Goal: Task Accomplishment & Management: Complete application form

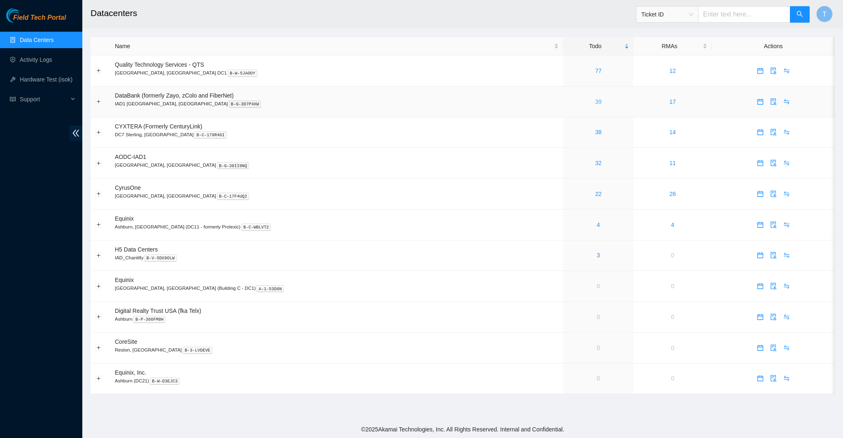
click at [595, 103] on link "39" at bounding box center [598, 101] width 7 height 7
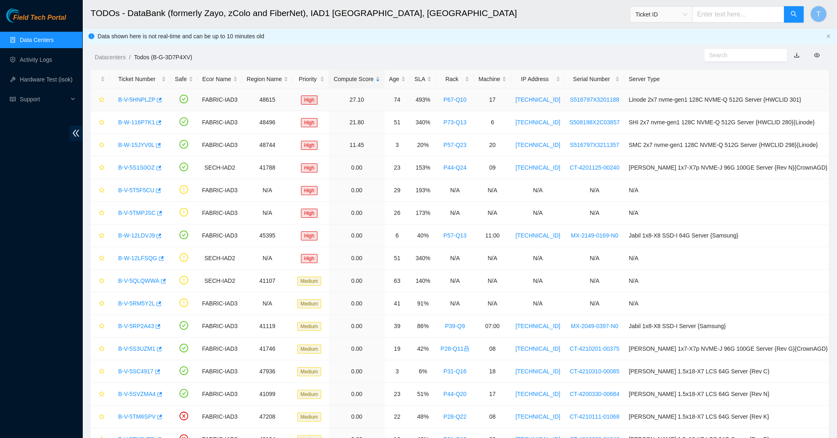
click at [135, 100] on link "B-V-5HNPLZP" at bounding box center [136, 99] width 37 height 7
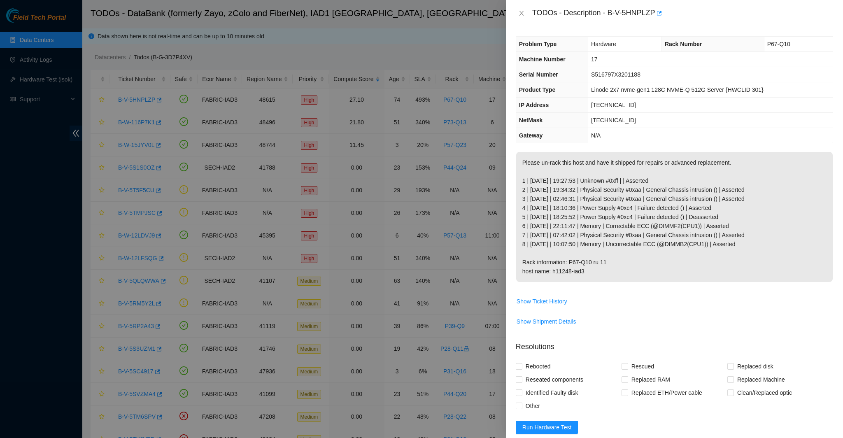
click at [137, 103] on div at bounding box center [421, 219] width 843 height 438
click at [558, 301] on span "Show Ticket History" at bounding box center [542, 301] width 51 height 9
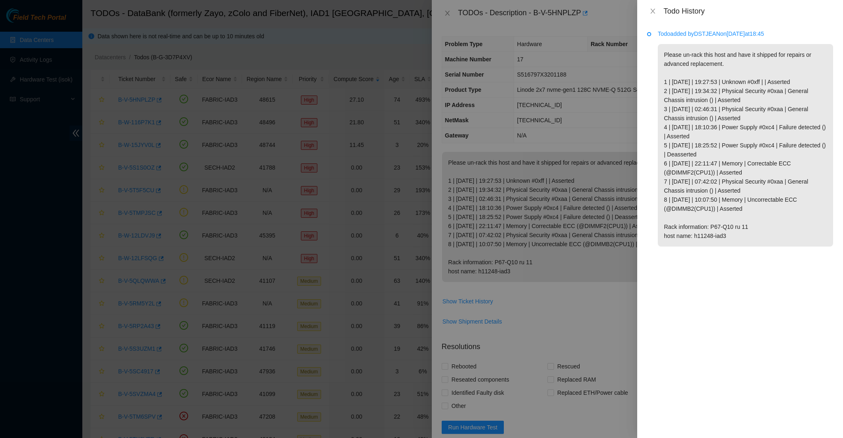
click at [654, 7] on div "Todo History" at bounding box center [740, 11] width 186 height 9
click at [651, 8] on icon "close" at bounding box center [653, 11] width 7 height 7
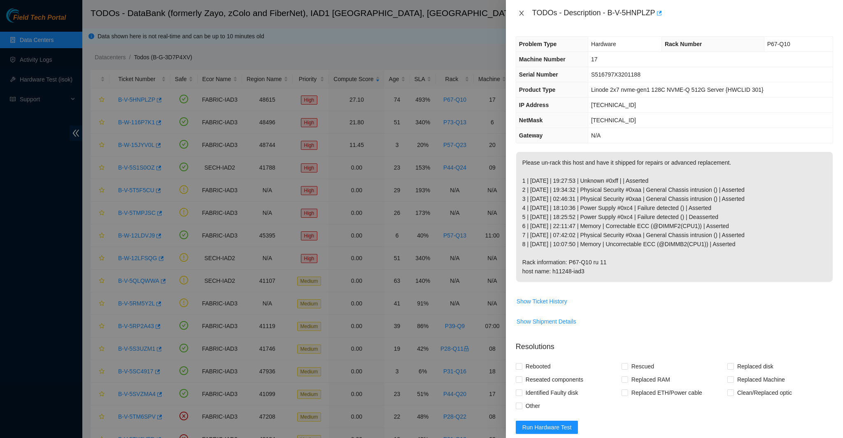
click at [522, 15] on icon "close" at bounding box center [521, 13] width 7 height 7
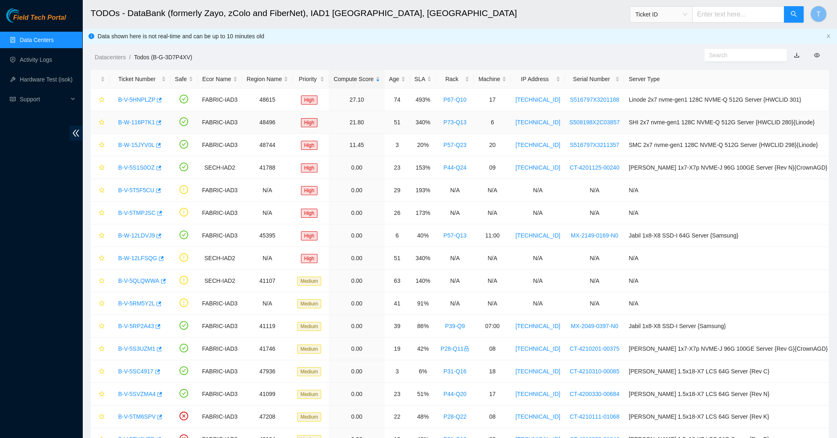
click at [127, 121] on link "B-W-116P7K1" at bounding box center [136, 122] width 37 height 7
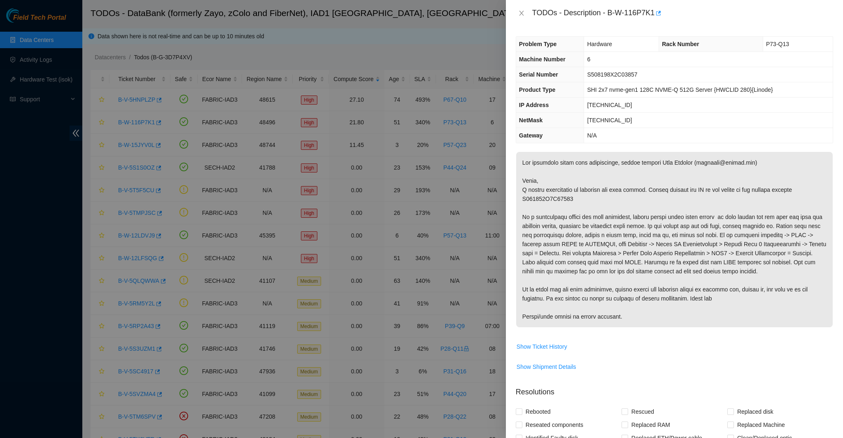
click at [529, 13] on div "TODOs - Description - B-W-116P7K1" at bounding box center [674, 13] width 317 height 13
click at [522, 11] on icon "close" at bounding box center [521, 13] width 7 height 7
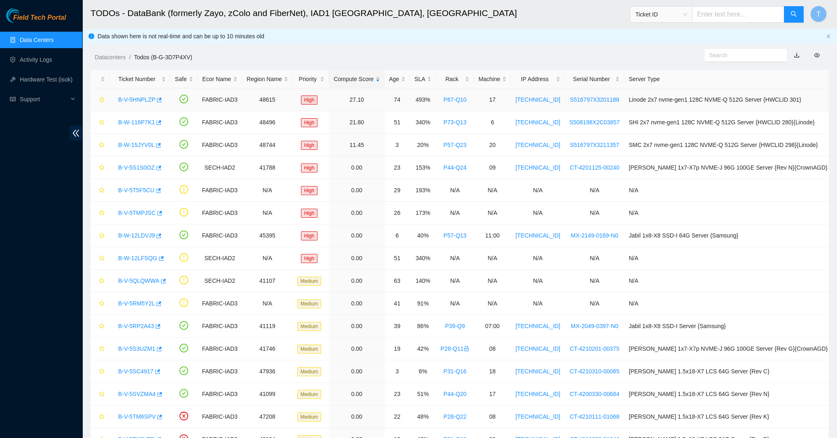
click at [135, 95] on div "B-V-5HNPLZP" at bounding box center [140, 99] width 52 height 13
click at [136, 98] on link "B-V-5HNPLZP" at bounding box center [136, 99] width 37 height 7
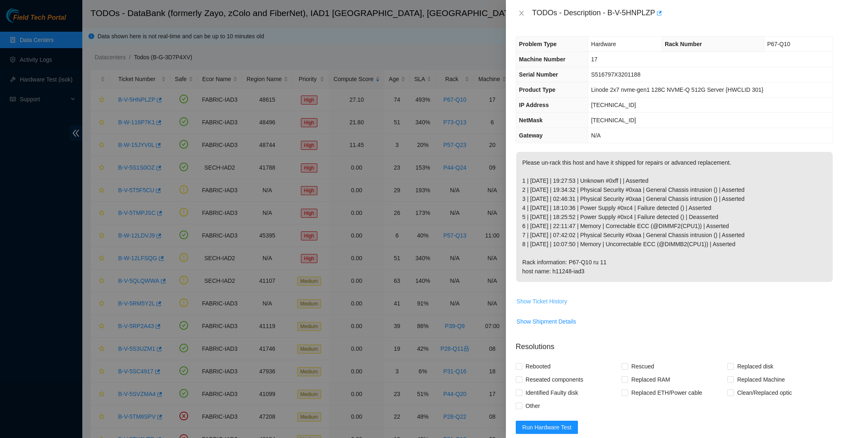
click at [542, 300] on span "Show Ticket History" at bounding box center [542, 301] width 51 height 9
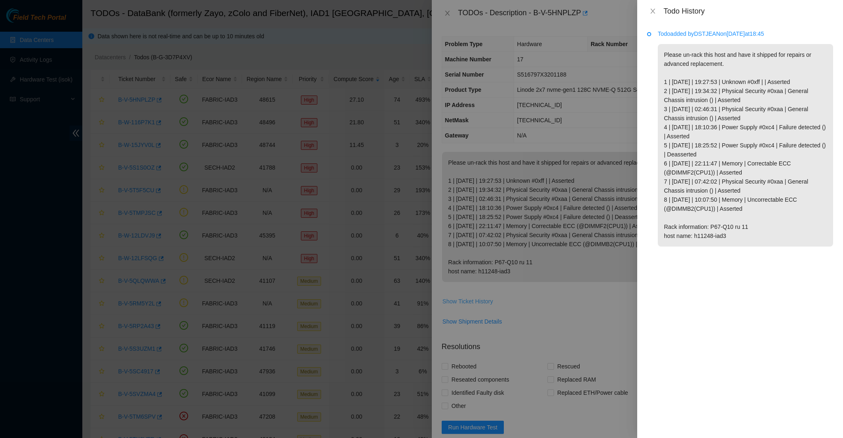
click at [542, 300] on div at bounding box center [421, 219] width 843 height 438
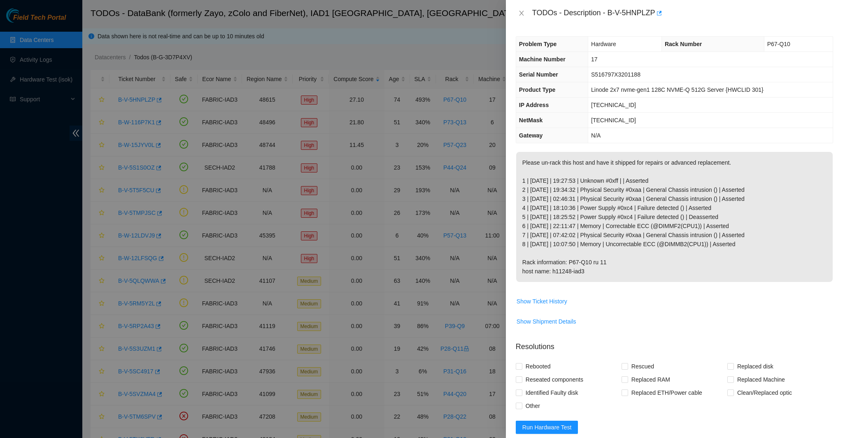
click at [571, 315] on td "Show Shipment Details" at bounding box center [674, 325] width 317 height 20
click at [570, 319] on span "Show Shipment Details" at bounding box center [547, 321] width 60 height 9
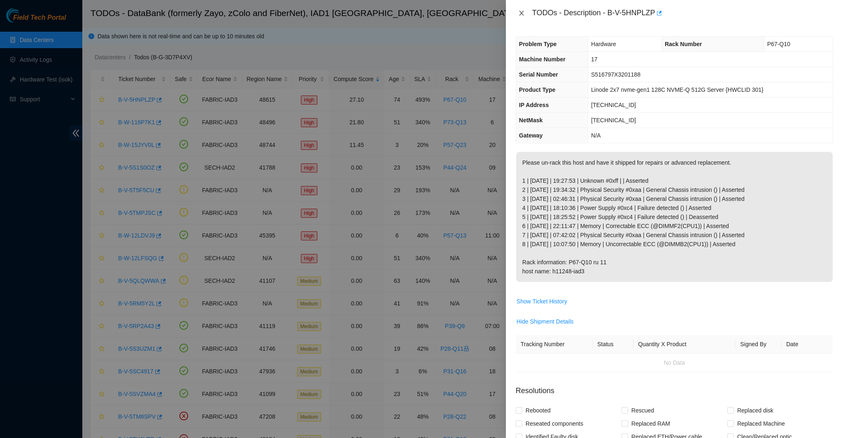
click at [519, 12] on icon "close" at bounding box center [521, 13] width 7 height 7
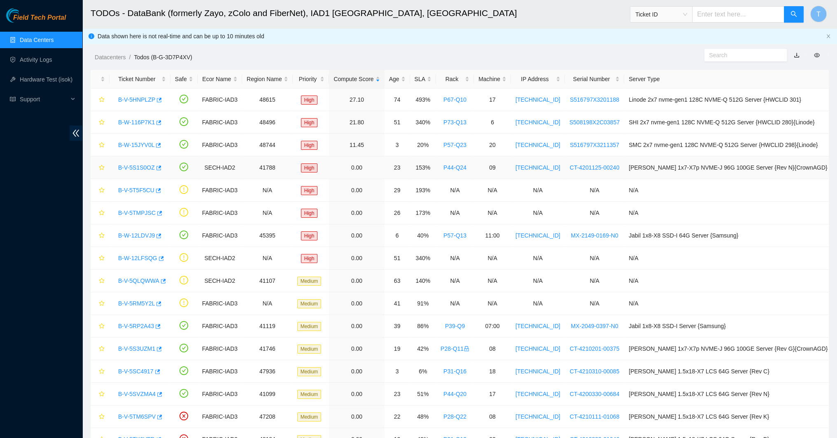
click at [138, 170] on link "B-V-5S1S0OZ" at bounding box center [136, 167] width 37 height 7
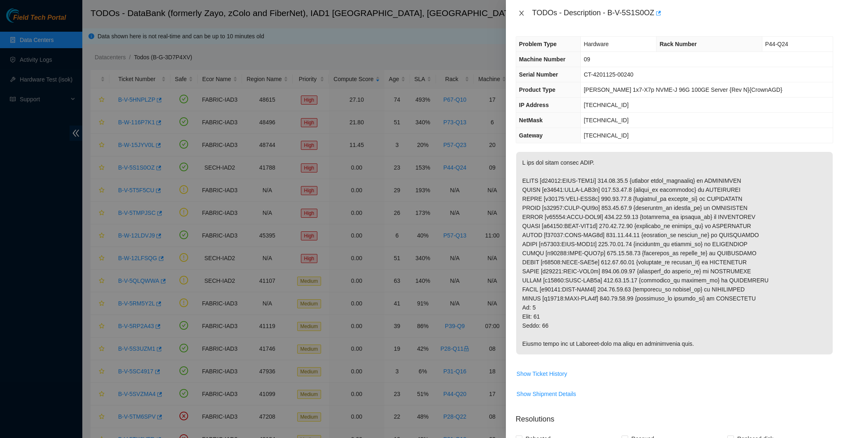
click at [525, 15] on button "Close" at bounding box center [522, 13] width 12 height 8
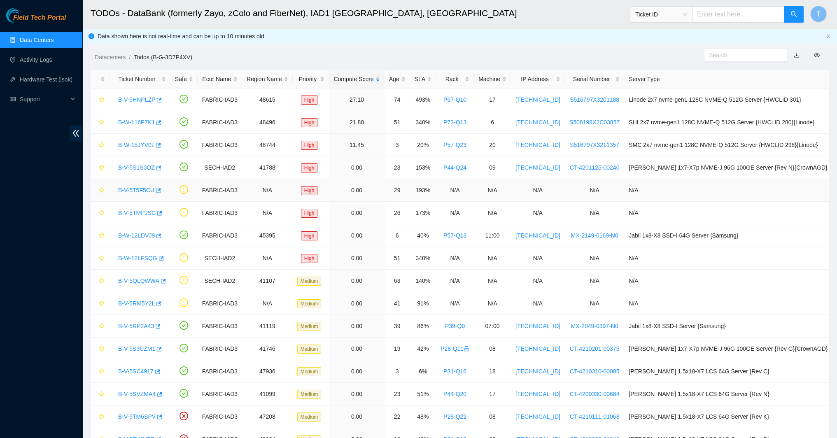
click at [125, 188] on link "B-V-5T5F5CU" at bounding box center [136, 190] width 36 height 7
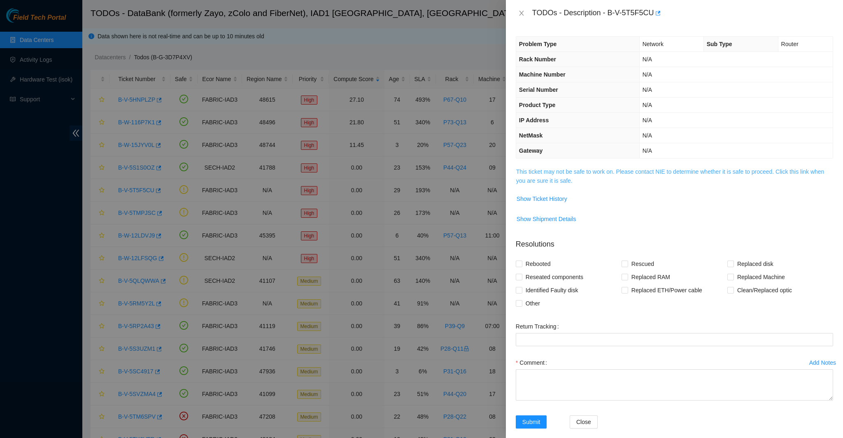
click at [543, 173] on link "This ticket may not be safe to work on. Please contact NIE to determine whether…" at bounding box center [670, 176] width 308 height 16
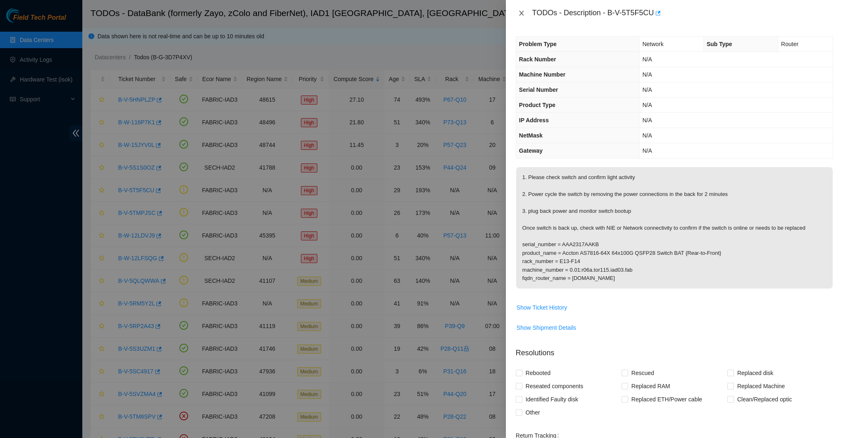
click at [517, 9] on button "Close" at bounding box center [522, 13] width 12 height 8
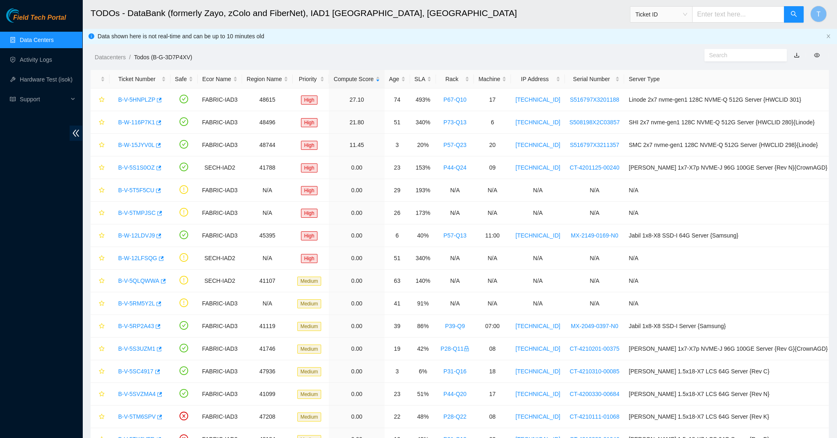
click at [837, 9] on div "TODOs - Description - undefined Problem Type N/A Rack Number N/A Machine Number…" at bounding box center [837, 219] width 0 height 438
click at [140, 211] on link "B-V-5TMPJSC" at bounding box center [136, 213] width 37 height 7
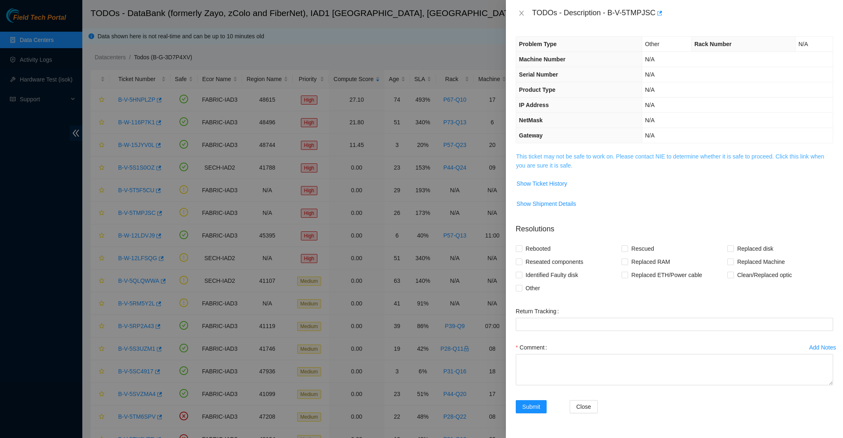
click at [525, 153] on link "This ticket may not be safe to work on. Please contact NIE to determine whether…" at bounding box center [670, 161] width 308 height 16
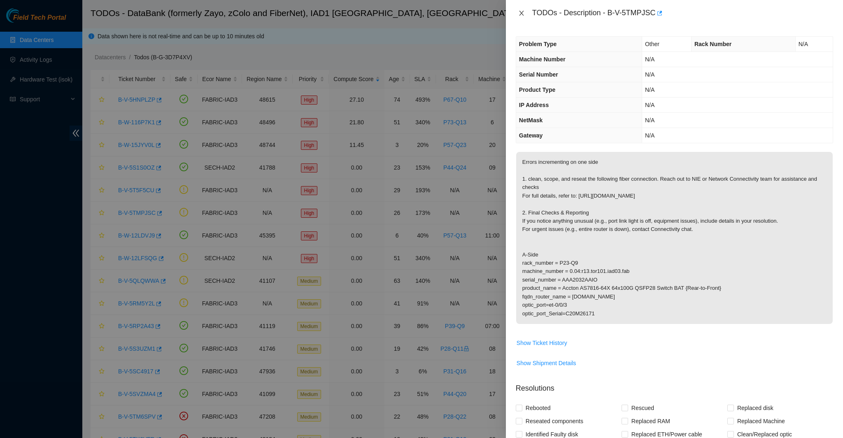
click at [524, 15] on icon "close" at bounding box center [521, 13] width 7 height 7
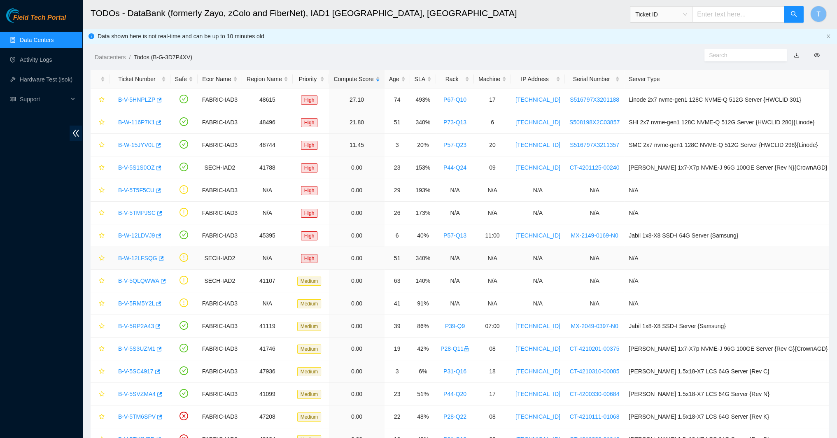
click at [137, 256] on link "B-W-12LFSQG" at bounding box center [137, 258] width 39 height 7
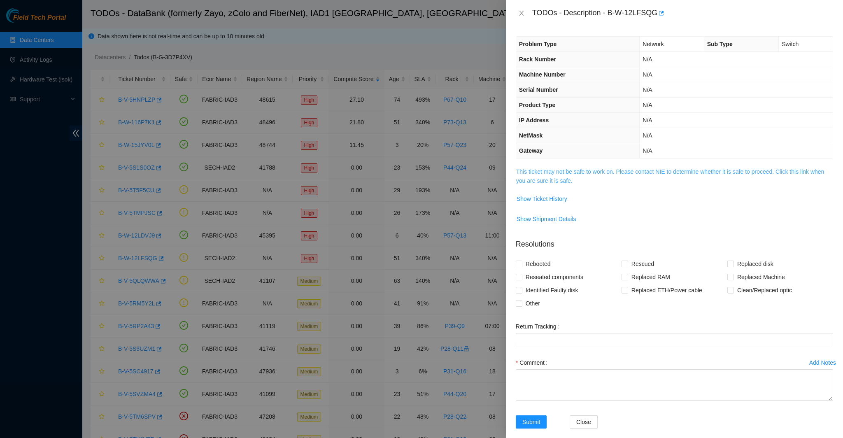
click at [562, 172] on link "This ticket may not be safe to work on. Please contact NIE to determine whether…" at bounding box center [670, 176] width 308 height 16
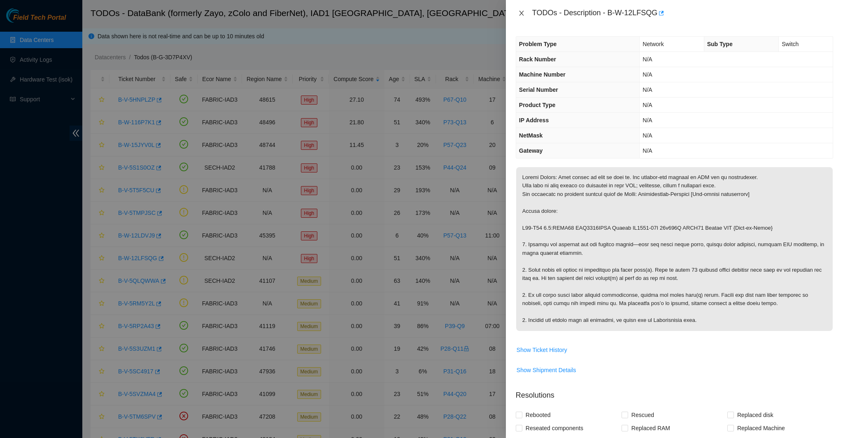
click at [520, 15] on icon "close" at bounding box center [521, 13] width 5 height 5
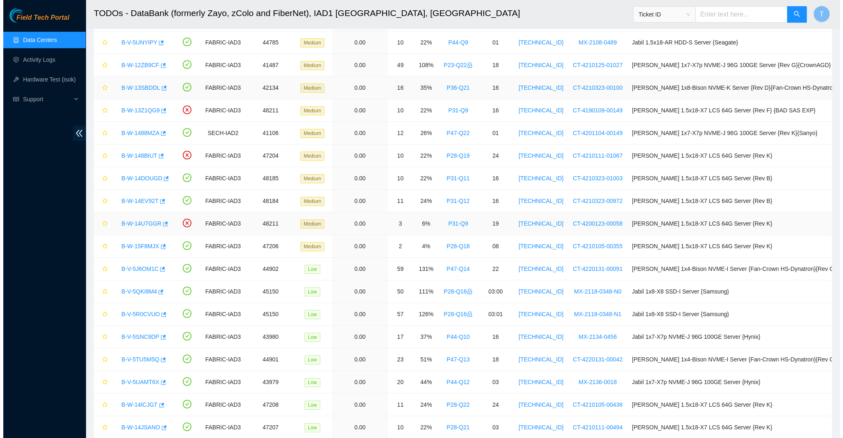
scroll to position [494, 0]
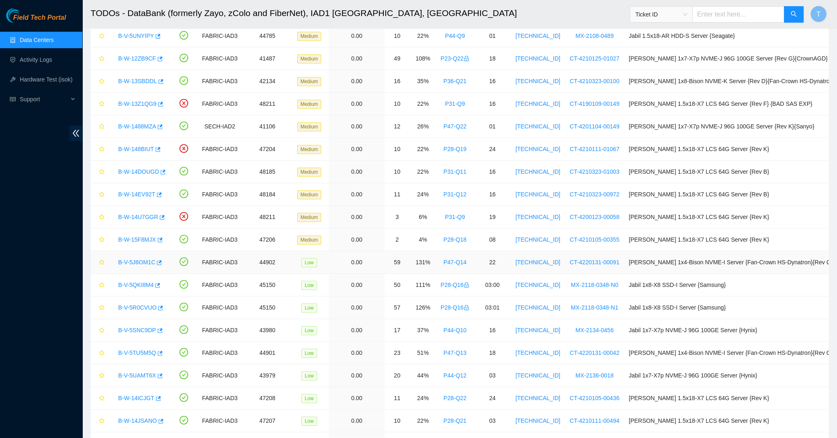
click at [144, 259] on link "B-V-5J6OM1C" at bounding box center [136, 262] width 37 height 7
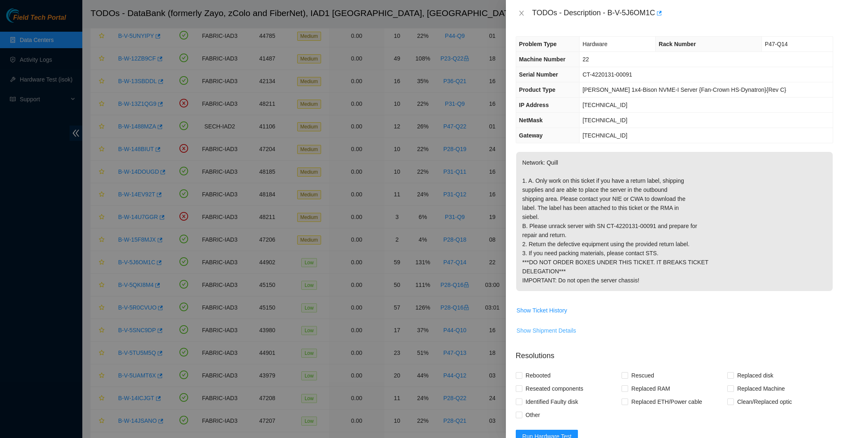
click at [549, 335] on span "Show Shipment Details" at bounding box center [547, 330] width 60 height 9
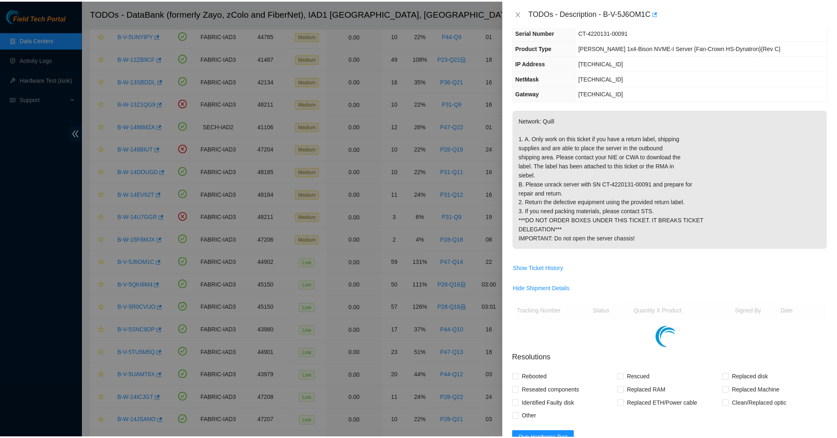
scroll to position [82, 0]
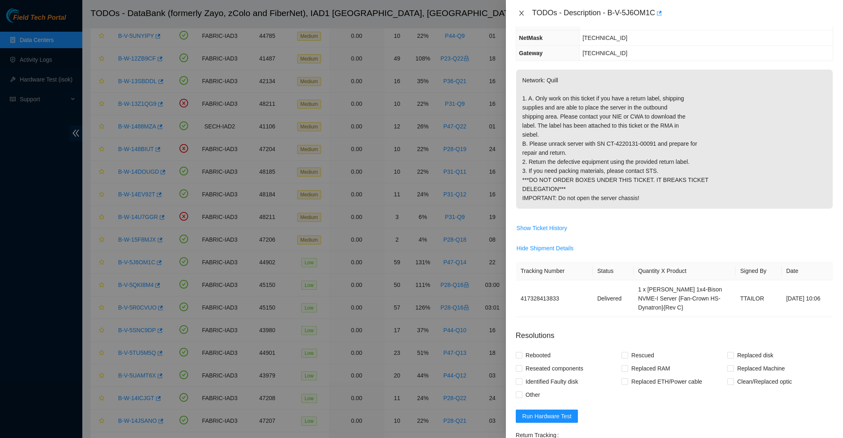
click at [518, 13] on icon "close" at bounding box center [521, 13] width 7 height 7
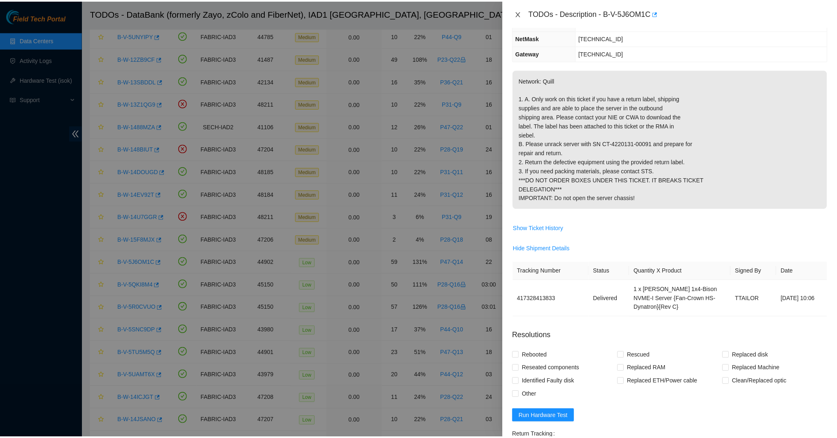
scroll to position [0, 0]
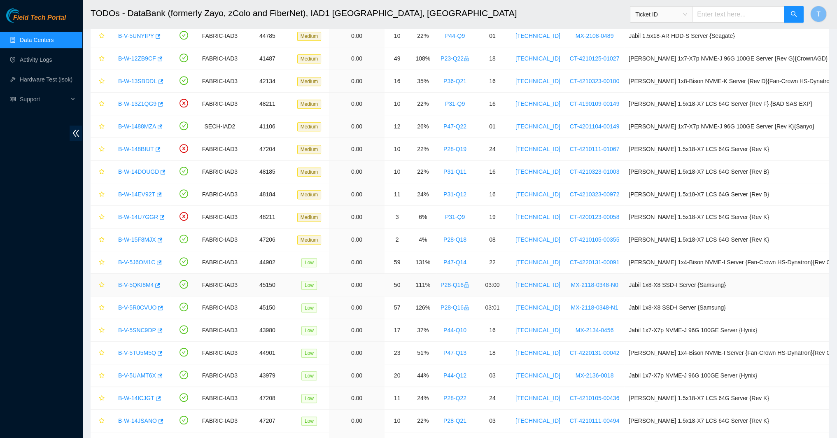
click at [125, 283] on link "B-V-5QKI8M4" at bounding box center [135, 285] width 35 height 7
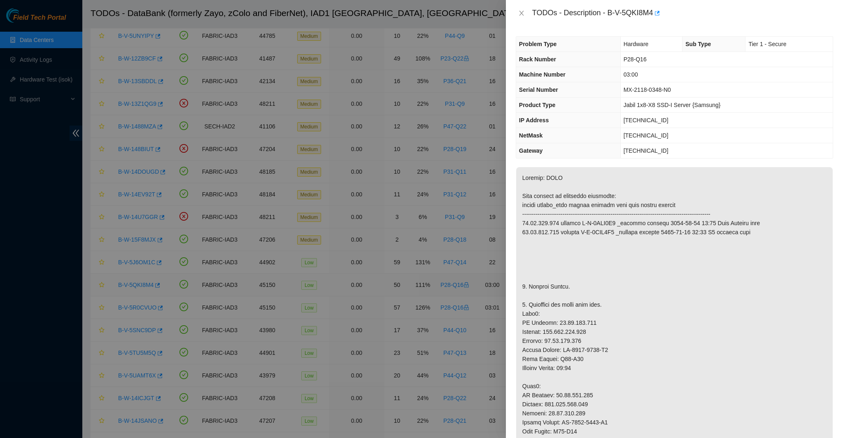
click at [125, 283] on div at bounding box center [421, 219] width 843 height 438
click at [525, 18] on div "TODOs - Description - B-V-5QKI8M4" at bounding box center [674, 13] width 317 height 13
click at [518, 20] on div "TODOs - Description - B-V-5QKI8M4" at bounding box center [674, 13] width 337 height 26
click at [517, 16] on button "Close" at bounding box center [522, 13] width 12 height 8
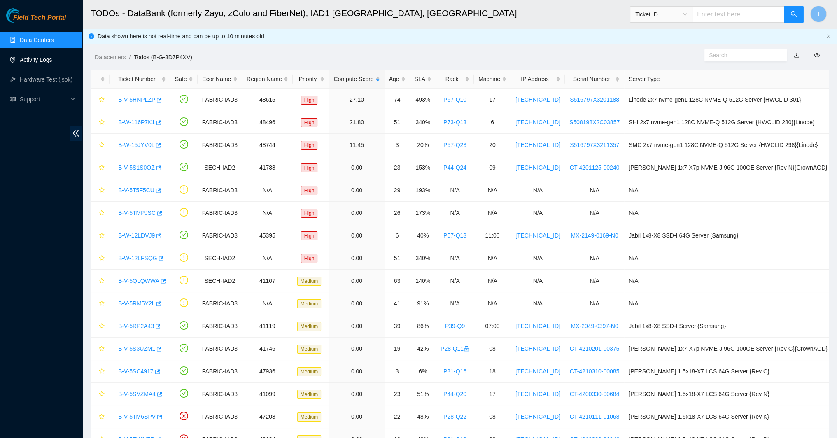
click at [52, 61] on link "Activity Logs" at bounding box center [36, 59] width 33 height 7
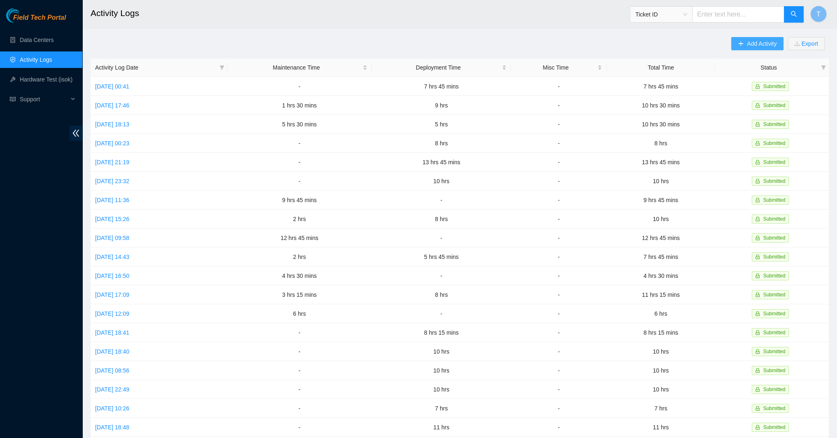
click at [756, 45] on span "Add Activity" at bounding box center [762, 43] width 30 height 9
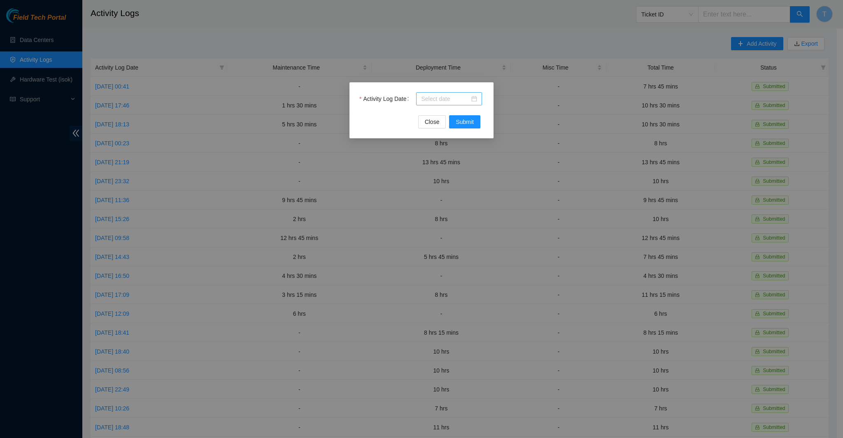
click at [440, 101] on input "Activity Log Date" at bounding box center [445, 98] width 49 height 9
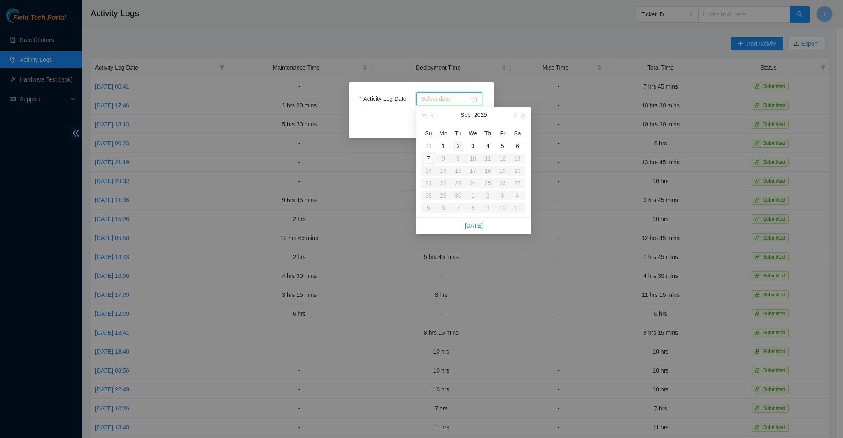
type input "[DATE]"
click at [473, 145] on div "3" at bounding box center [473, 146] width 10 height 10
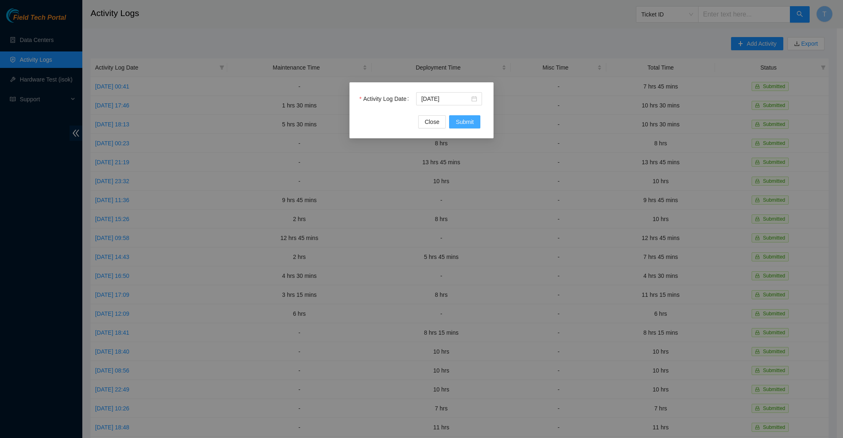
click at [465, 127] on button "Submit" at bounding box center [464, 121] width 31 height 13
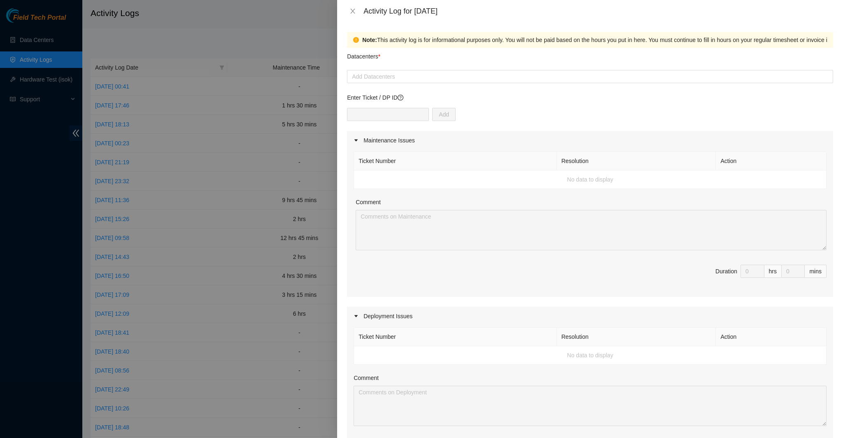
click at [432, 86] on form "Datacenters * Add Datacenters Enter Ticket / DP ID Add Maintenance Issues Ticke…" at bounding box center [590, 358] width 486 height 620
drag, startPoint x: 431, startPoint y: 84, endPoint x: 429, endPoint y: 77, distance: 7.8
click at [431, 83] on form "Datacenters * Add Datacenters Enter Ticket / DP ID Add Maintenance Issues Ticke…" at bounding box center [590, 358] width 486 height 620
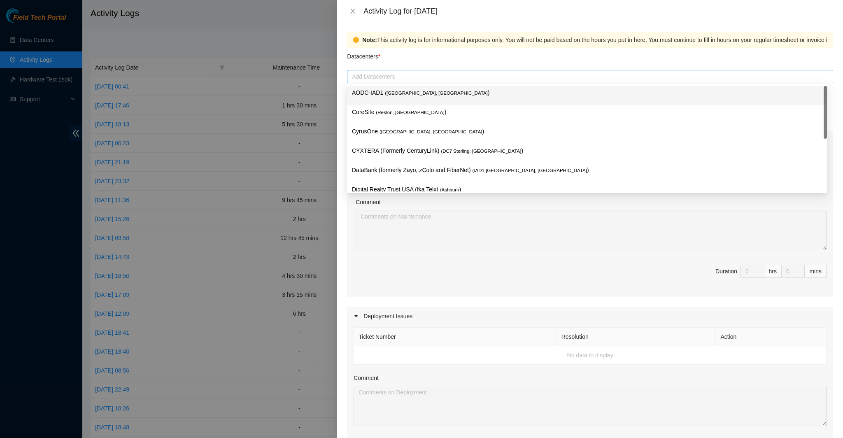
click at [429, 77] on div at bounding box center [590, 77] width 482 height 10
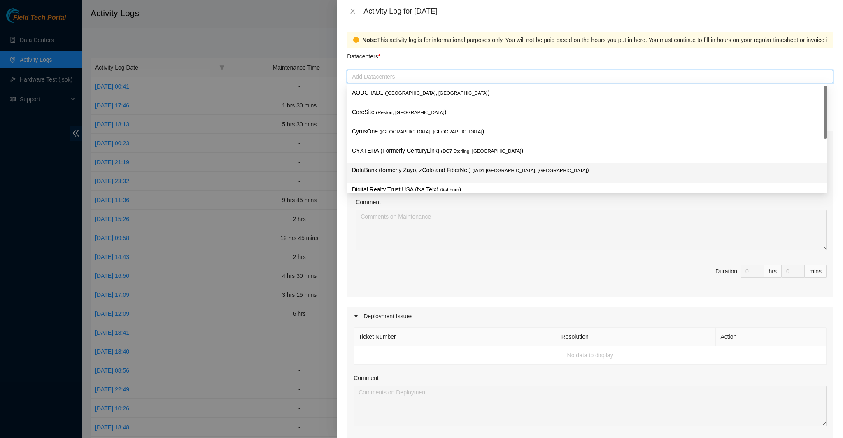
click at [434, 169] on p "DataBank (formerly Zayo, zColo and FiberNet) ( IAD1 [GEOGRAPHIC_DATA], [GEOGRAP…" at bounding box center [587, 169] width 470 height 9
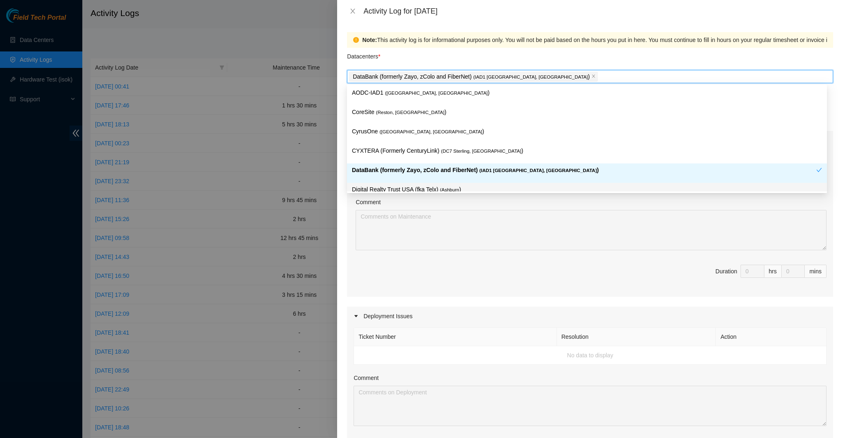
click at [458, 207] on div "Comment" at bounding box center [591, 204] width 471 height 12
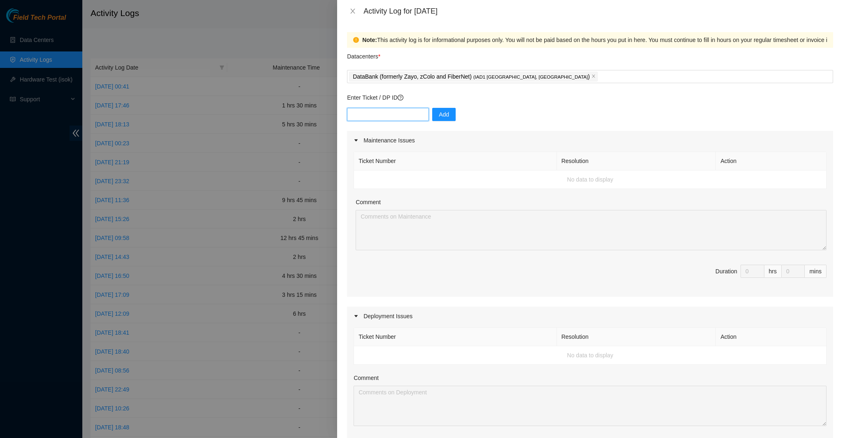
click at [385, 116] on input "text" at bounding box center [388, 114] width 82 height 13
paste input "DP83345"
type input "DP83345"
click at [439, 116] on span "Add" at bounding box center [444, 114] width 10 height 9
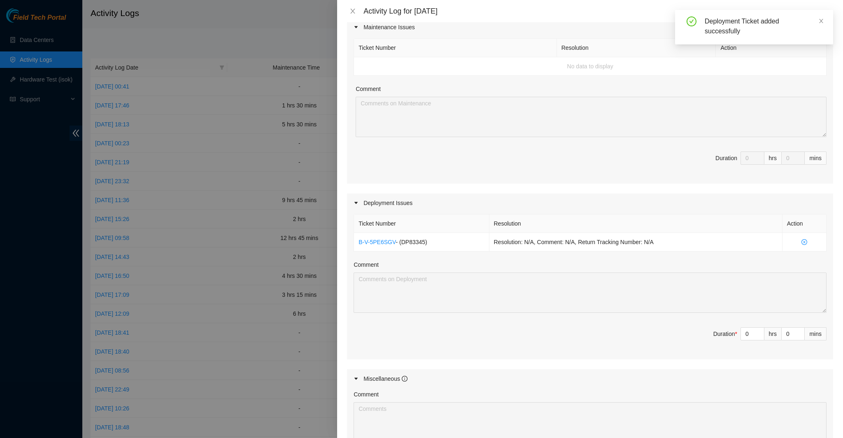
scroll to position [123, 0]
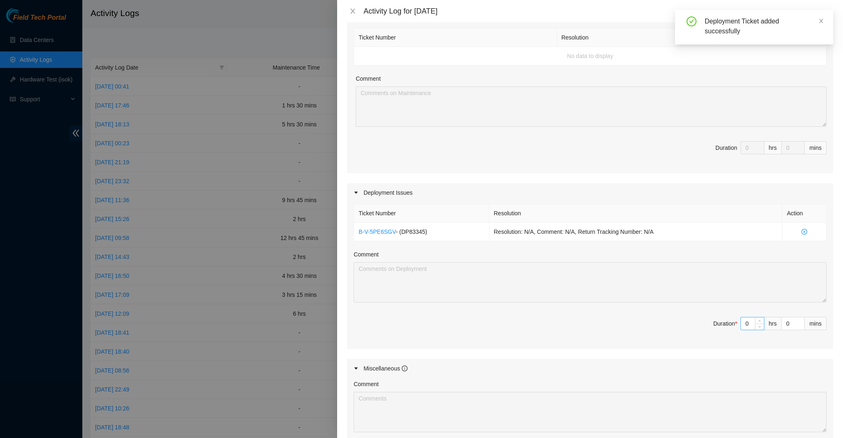
click at [745, 323] on input "0" at bounding box center [752, 323] width 23 height 12
type input "9"
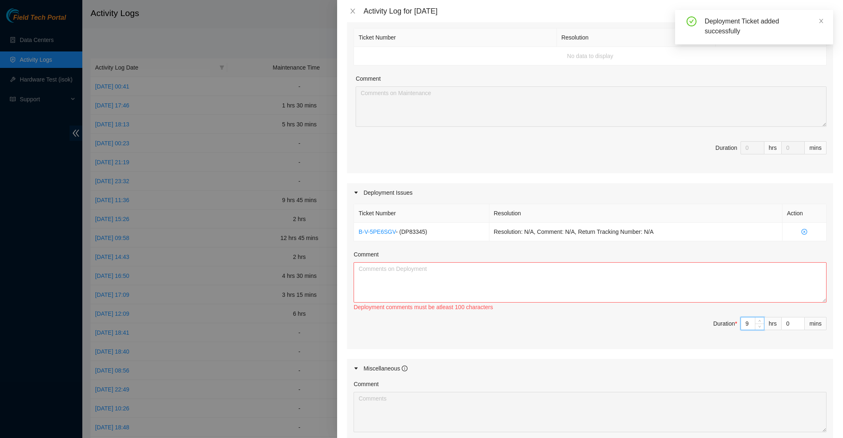
type input "9"
click at [673, 290] on textarea "Comment" at bounding box center [590, 282] width 473 height 40
paste textarea "-Prepped and ran 18 mtor4 fibers -All 18 fibers have been managed and labeled -…"
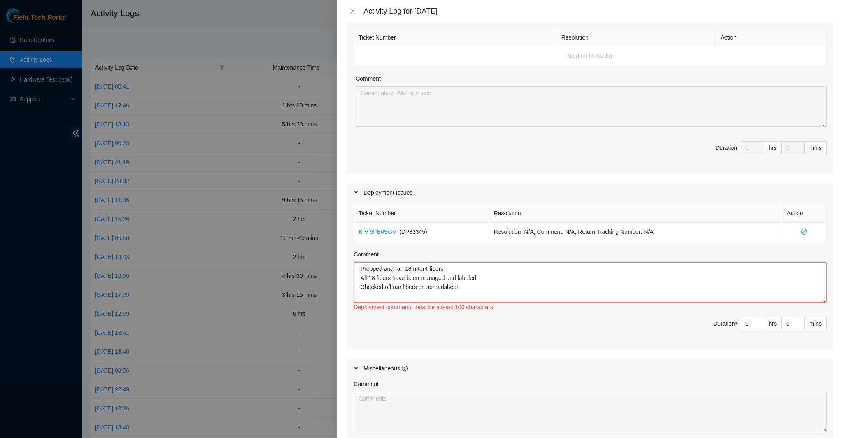
drag, startPoint x: 368, startPoint y: 287, endPoint x: 362, endPoint y: 287, distance: 5.8
click at [362, 287] on textarea "-Prepped and ran 18 mtor4 fibers -All 18 fibers have been managed and labeled -…" at bounding box center [590, 282] width 473 height 40
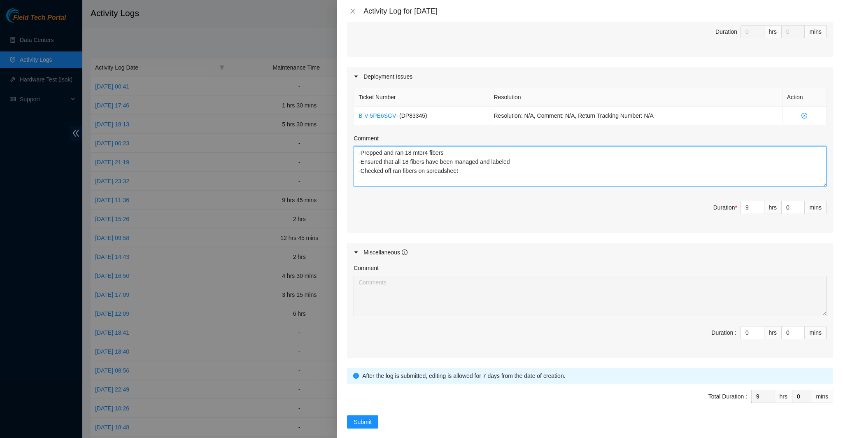
scroll to position [247, 0]
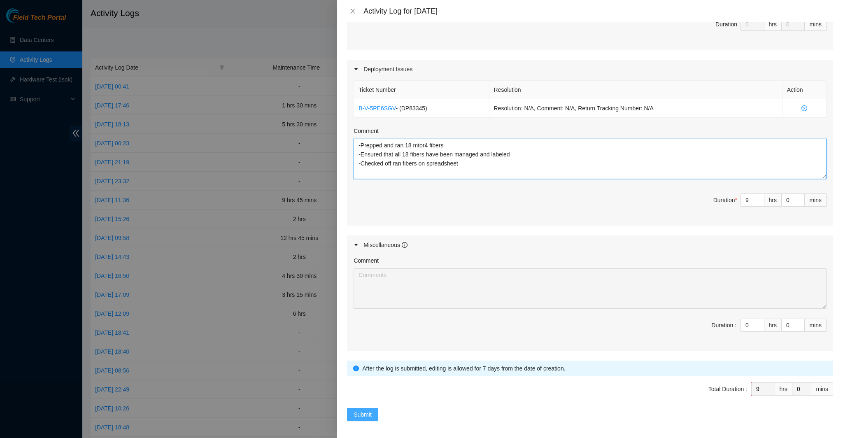
type textarea "-Prepped and ran 18 mtor4 fibers -Ensured that all 18 fibers have been managed …"
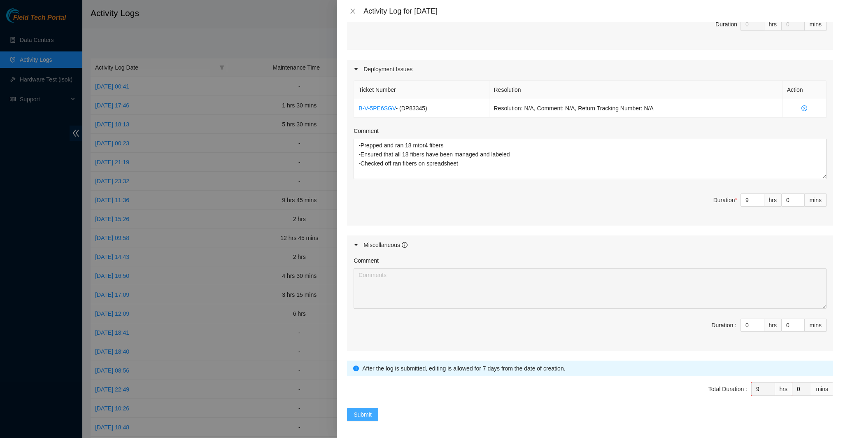
click at [364, 410] on span "Submit" at bounding box center [363, 414] width 18 height 9
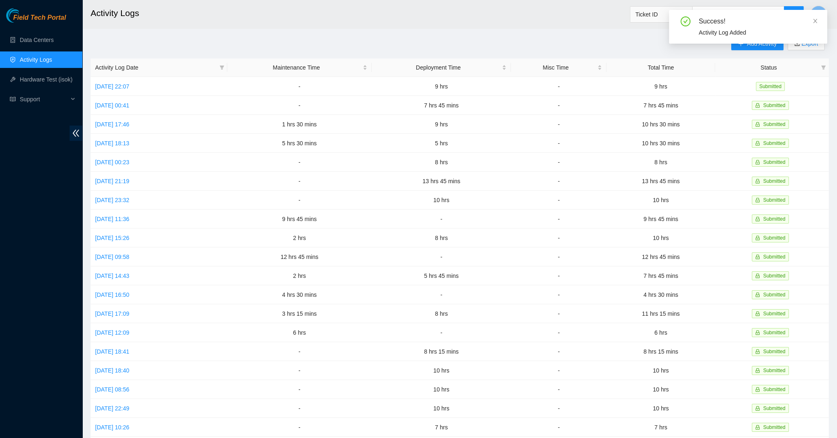
click at [763, 45] on div "Success! Activity Log Added" at bounding box center [748, 30] width 158 height 40
click at [815, 20] on icon "close" at bounding box center [815, 21] width 6 height 6
click at [773, 47] on span "Add Activity" at bounding box center [762, 43] width 30 height 9
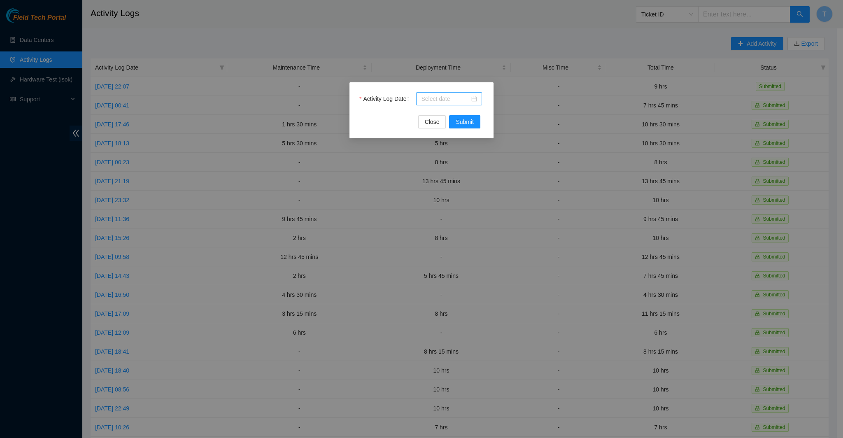
click at [428, 96] on input "Activity Log Date" at bounding box center [445, 98] width 49 height 9
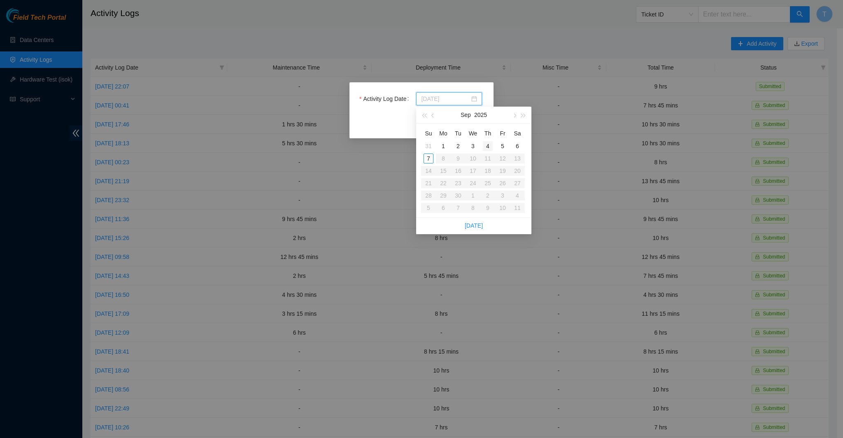
type input "[DATE]"
click at [487, 147] on div "4" at bounding box center [488, 146] width 10 height 10
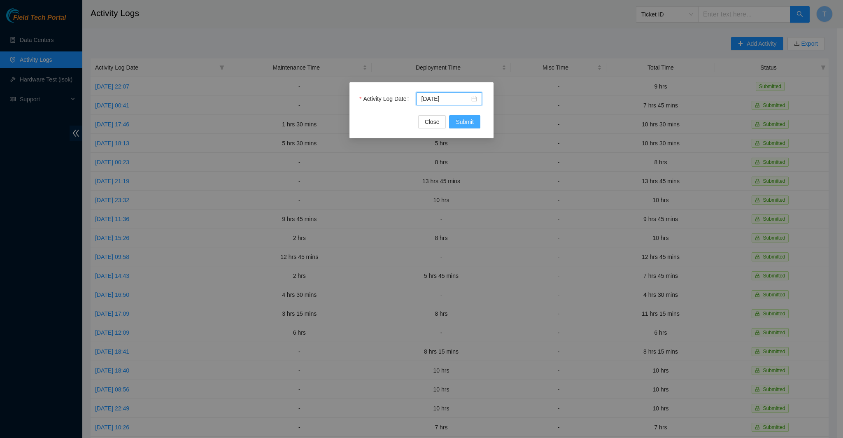
click at [461, 121] on span "Submit" at bounding box center [465, 121] width 18 height 9
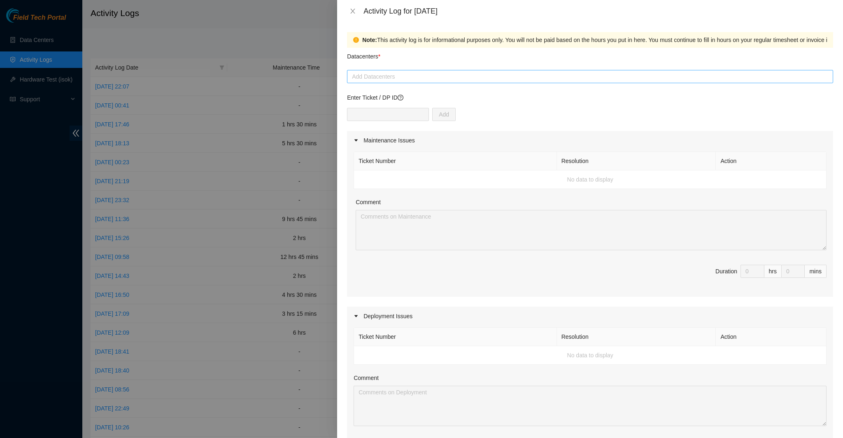
click at [416, 78] on div at bounding box center [590, 77] width 482 height 10
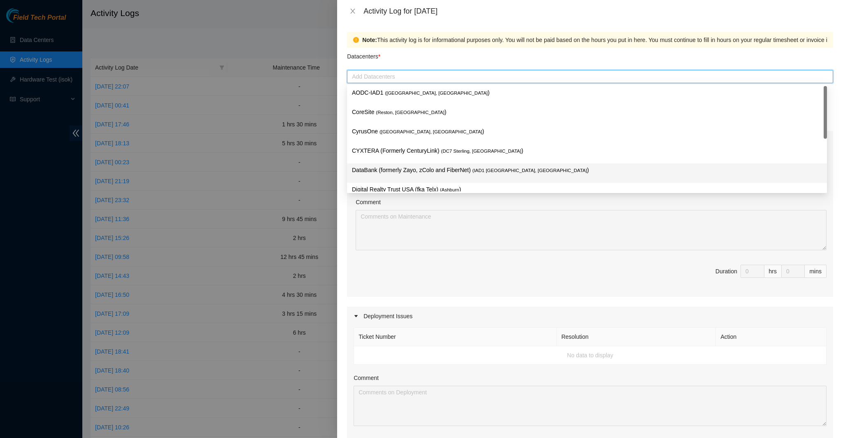
click at [424, 168] on p "DataBank (formerly Zayo, zColo and FiberNet) ( IAD1 [GEOGRAPHIC_DATA], [GEOGRAP…" at bounding box center [587, 169] width 470 height 9
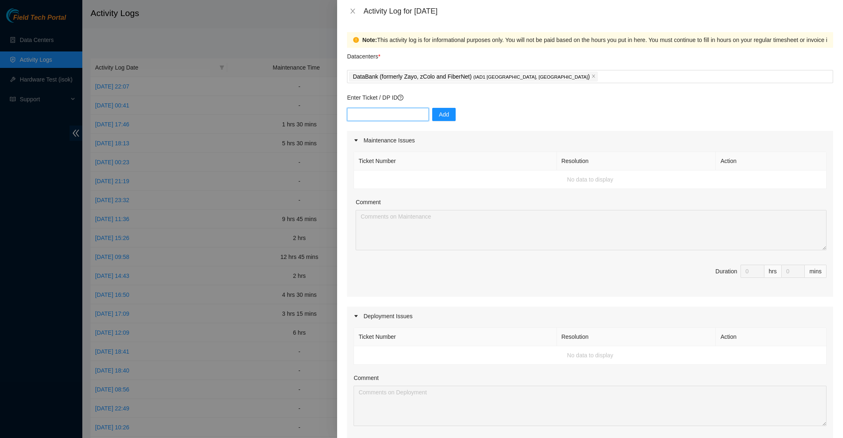
click at [398, 108] on input "text" at bounding box center [388, 114] width 82 height 13
paste input "-Prepped and ran 18 mtor4 fibers -All 18 fibers have been managed and labeled -…"
type input "-Prepped and ran 18 mtor4 fibers -All 18 fibers have been managed and labeled -…"
click at [413, 114] on input "-Prepped and ran 18 mtor4 fibers -All 18 fibers have been managed and labeled -…" at bounding box center [388, 114] width 82 height 13
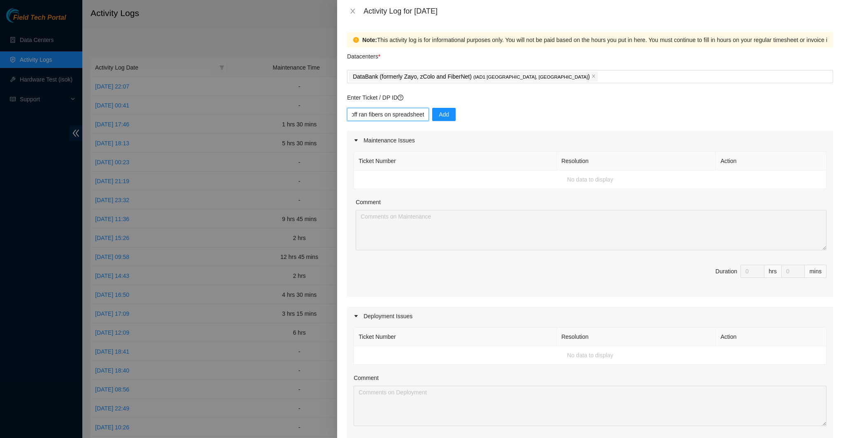
click at [413, 114] on input "-Prepped and ran 18 mtor4 fibers -All 18 fibers have been managed and labeled -…" at bounding box center [388, 114] width 82 height 13
paste input "DP83345"
type input "DP83345"
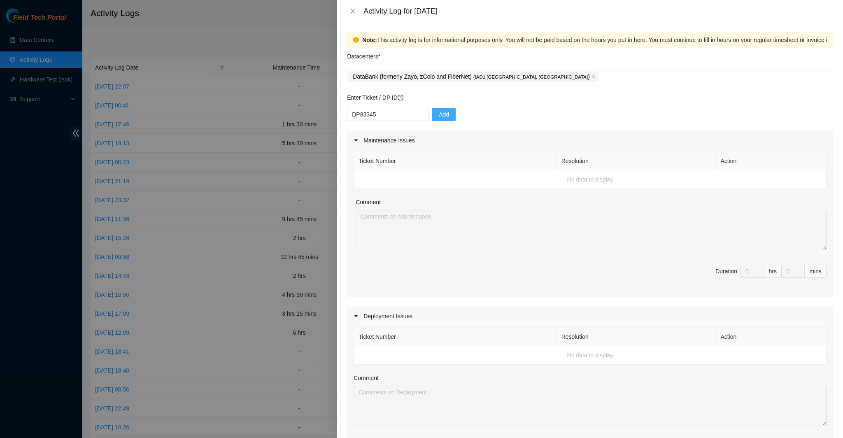
click at [447, 117] on button "Add" at bounding box center [443, 114] width 23 height 13
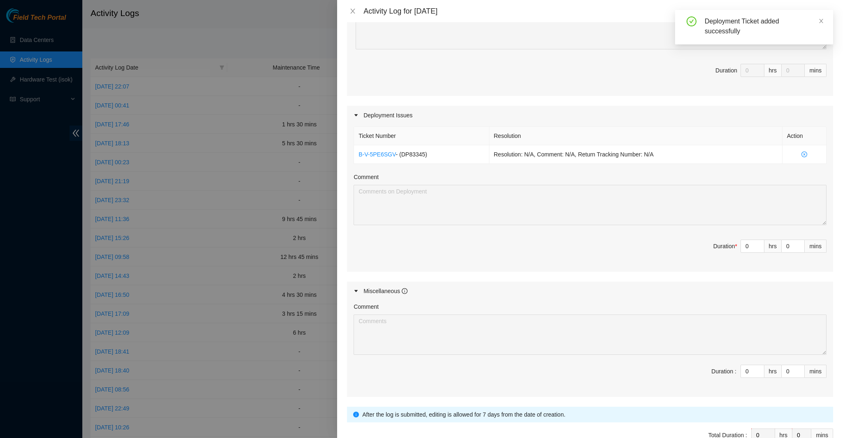
scroll to position [206, 0]
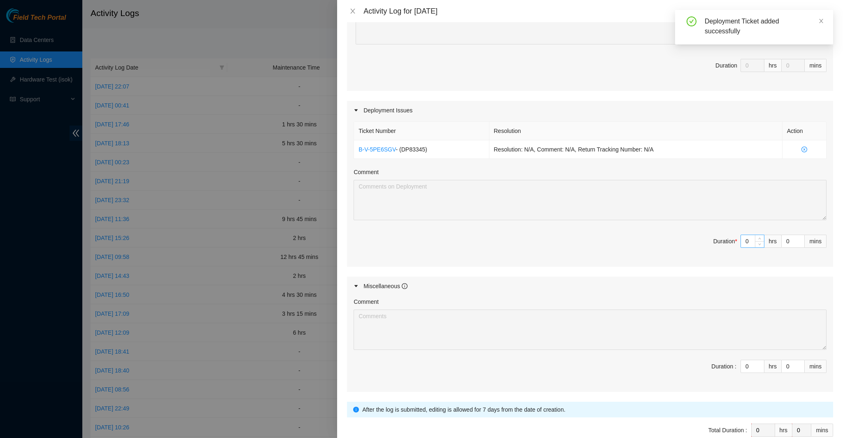
click at [741, 238] on input "0" at bounding box center [752, 241] width 23 height 12
type input "1"
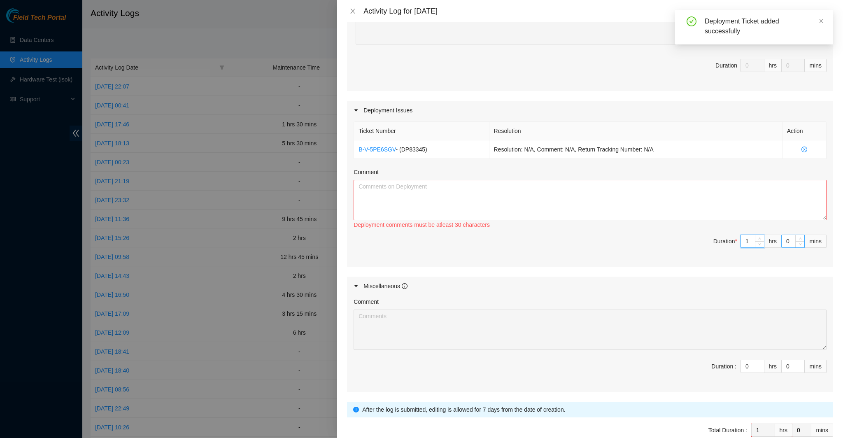
type input "1"
click at [787, 239] on input "0" at bounding box center [793, 241] width 23 height 12
type input "3"
type input "30"
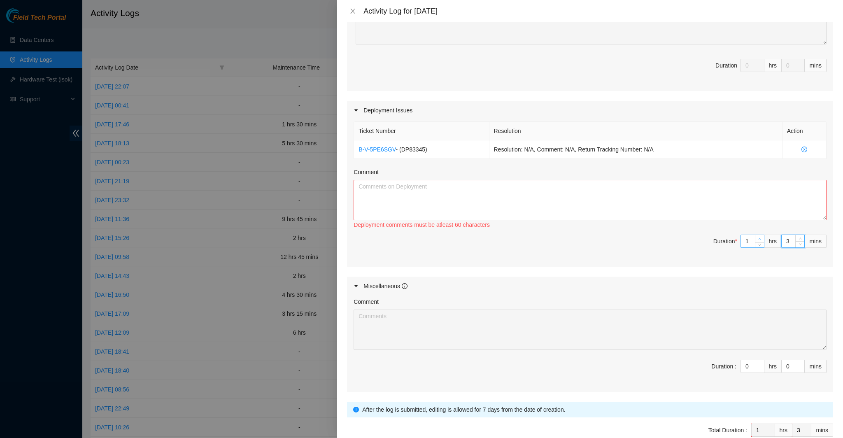
type input "30"
click at [463, 195] on textarea "Comment" at bounding box center [590, 200] width 473 height 40
type textarea "L"
click at [524, 186] on textarea "Printed out eight labels and ensured all eight fibers received" at bounding box center [590, 200] width 473 height 40
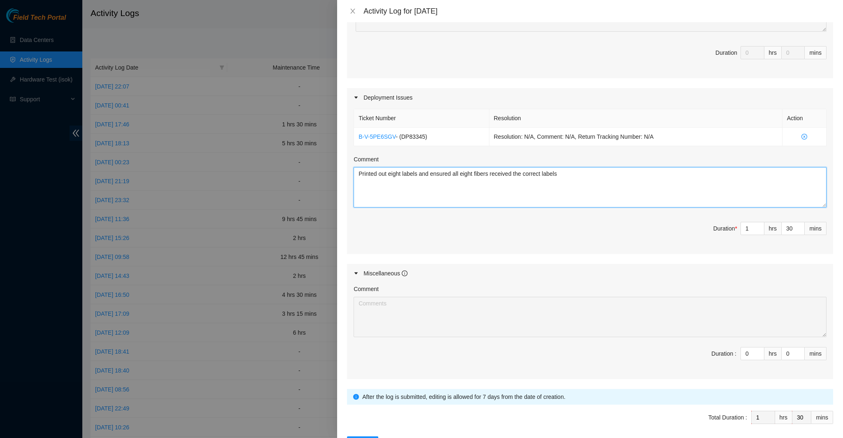
scroll to position [247, 0]
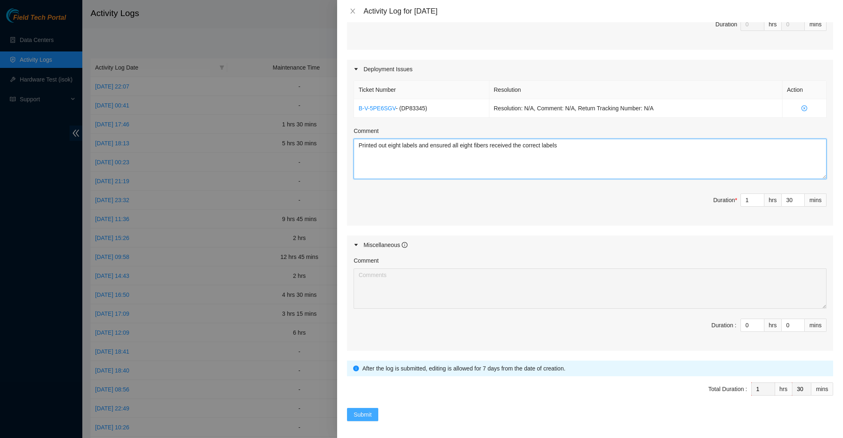
type textarea "Printed out eight labels and ensured all eight fibers received the correct labe…"
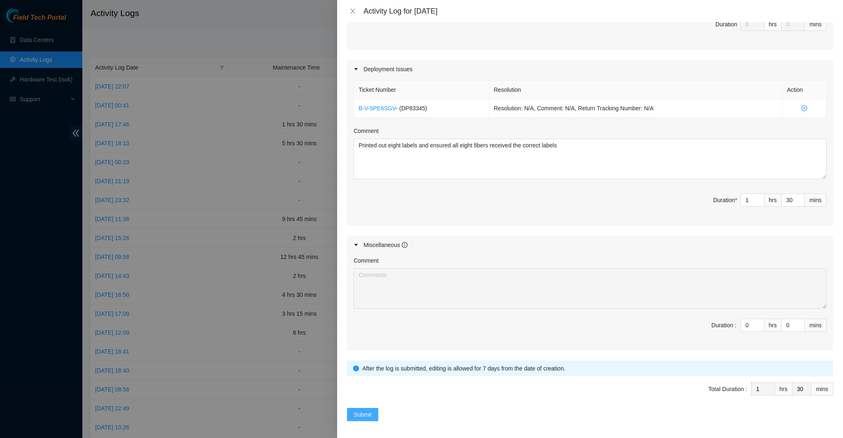
click at [373, 412] on button "Submit" at bounding box center [362, 414] width 31 height 13
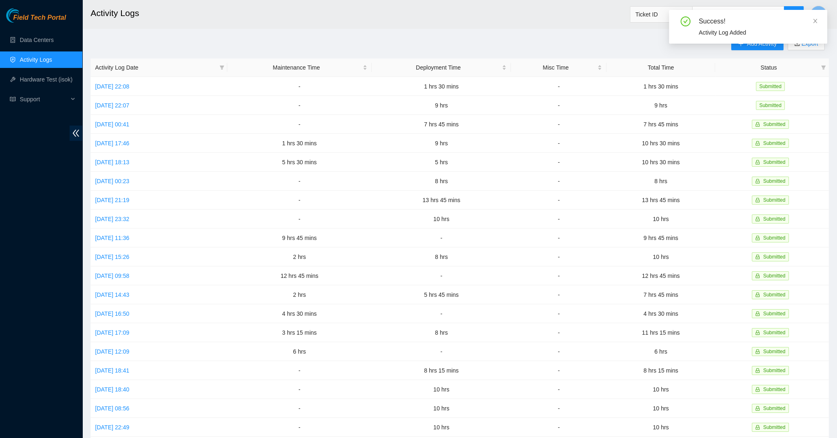
click at [739, 45] on div "Success! Activity Log Added" at bounding box center [748, 30] width 158 height 40
click at [812, 19] on icon "close" at bounding box center [815, 21] width 6 height 6
click at [752, 45] on span "Add Activity" at bounding box center [762, 43] width 30 height 9
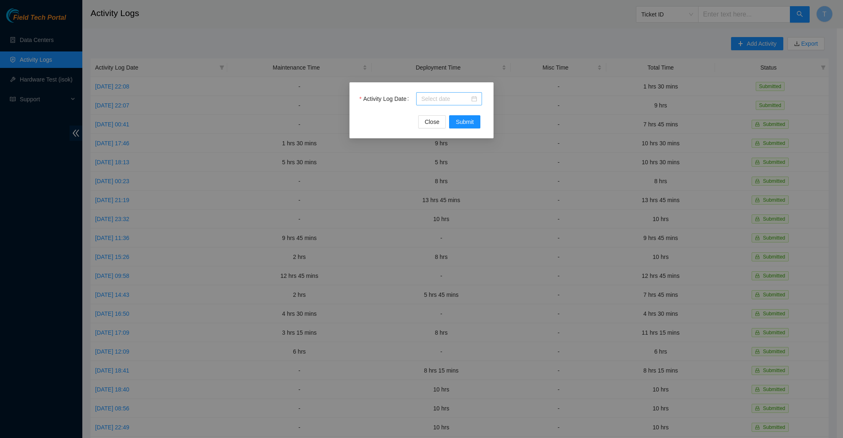
click at [426, 100] on input "Activity Log Date" at bounding box center [445, 98] width 49 height 9
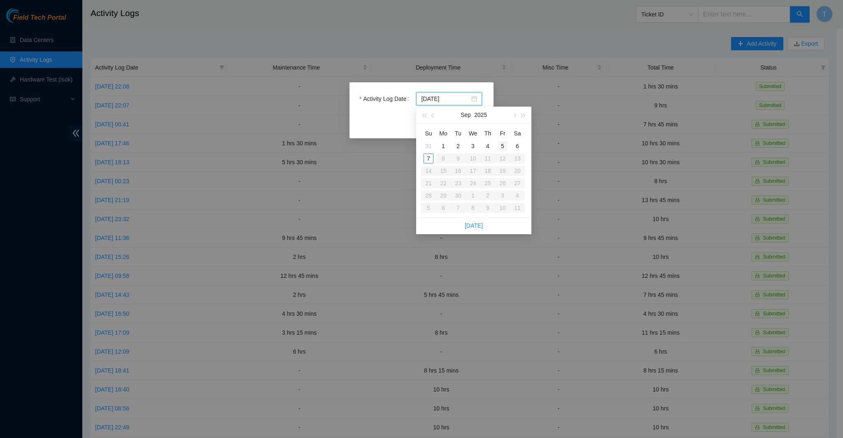
type input "[DATE]"
click at [503, 147] on div "5" at bounding box center [503, 146] width 10 height 10
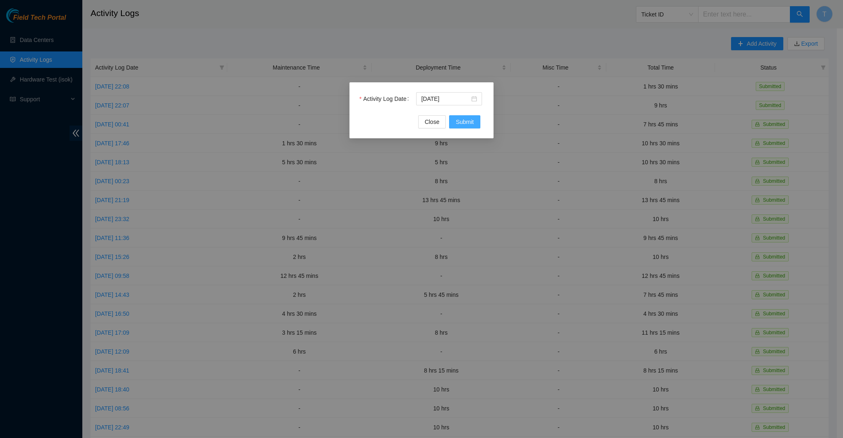
click at [462, 122] on span "Submit" at bounding box center [465, 121] width 18 height 9
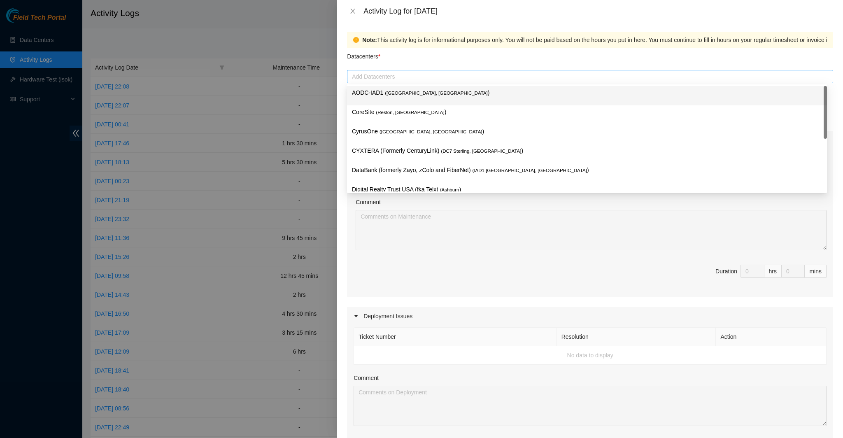
click at [405, 78] on div at bounding box center [590, 77] width 482 height 10
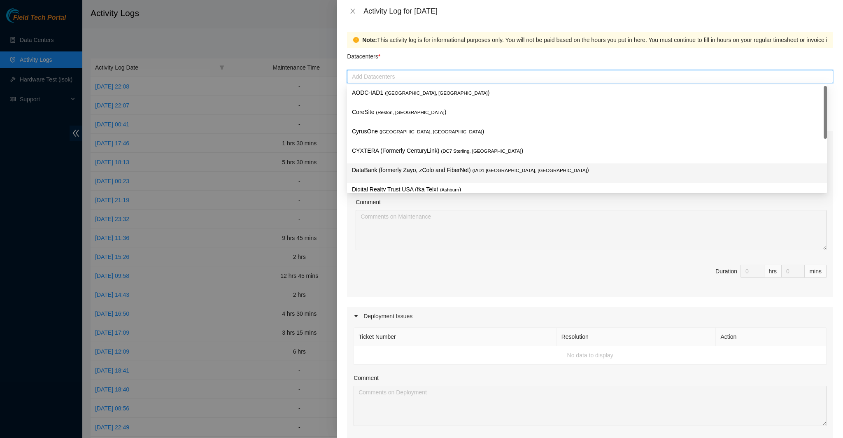
click at [395, 169] on p "DataBank (formerly Zayo, zColo and FiberNet) ( IAD1 [GEOGRAPHIC_DATA], [GEOGRAP…" at bounding box center [587, 169] width 470 height 9
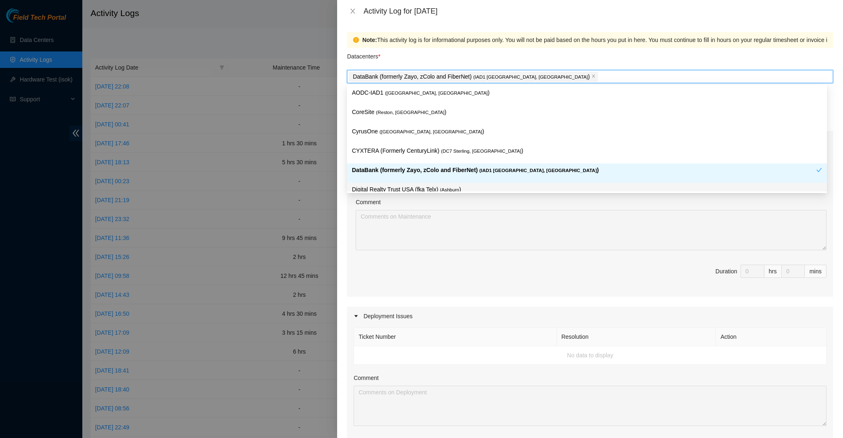
click at [437, 201] on div "Comment" at bounding box center [591, 204] width 471 height 12
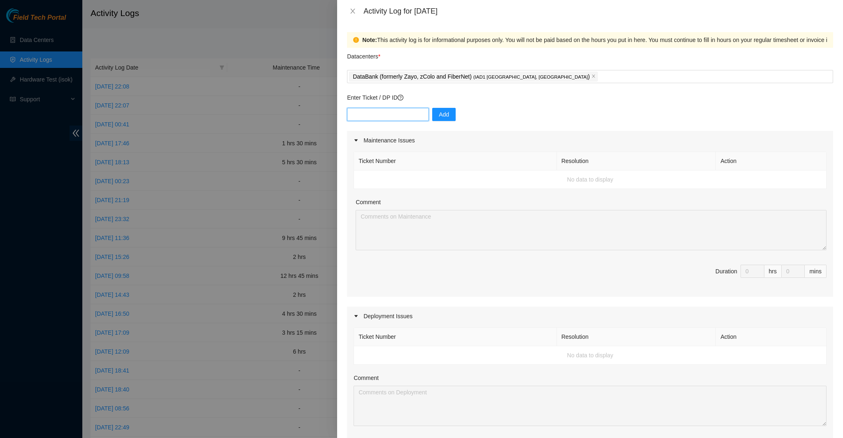
click at [381, 113] on input "text" at bounding box center [388, 114] width 82 height 13
paste input "DP83345"
type input "DP83345"
click at [443, 117] on button "Add" at bounding box center [443, 114] width 23 height 13
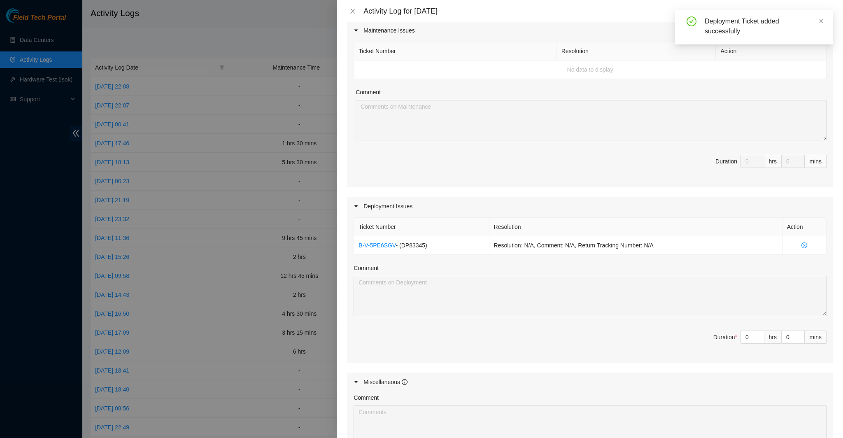
scroll to position [123, 0]
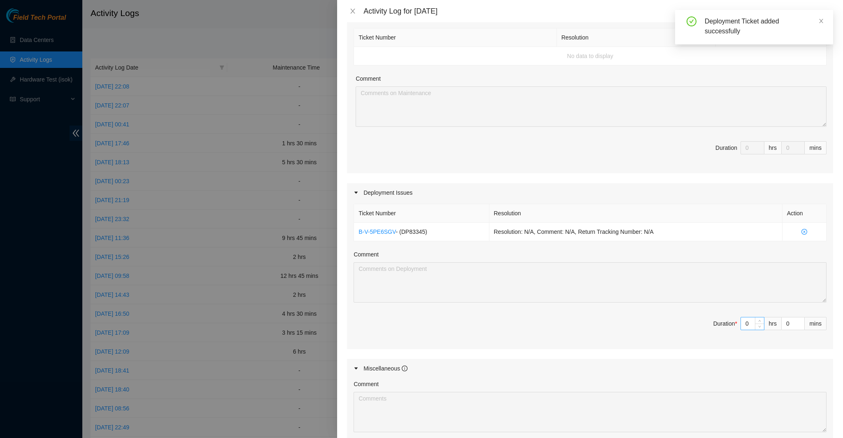
click at [741, 320] on input "0" at bounding box center [752, 323] width 23 height 12
type input "8"
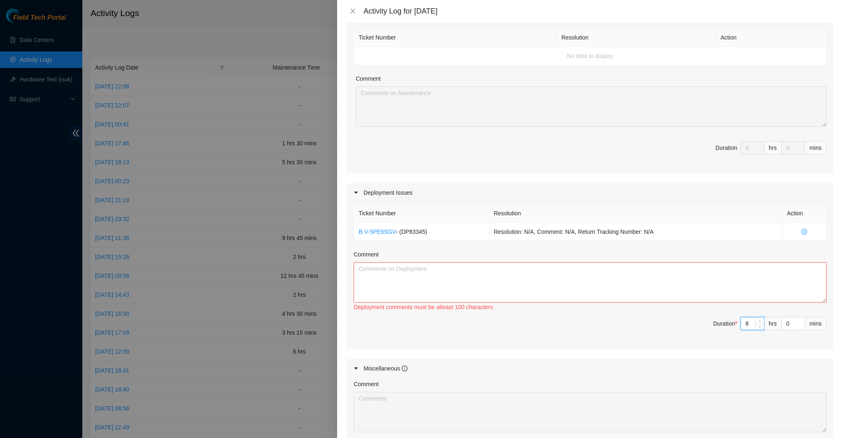
type input "8"
click at [787, 325] on input "0" at bounding box center [793, 323] width 23 height 12
type input "01"
type input "1"
type input "012"
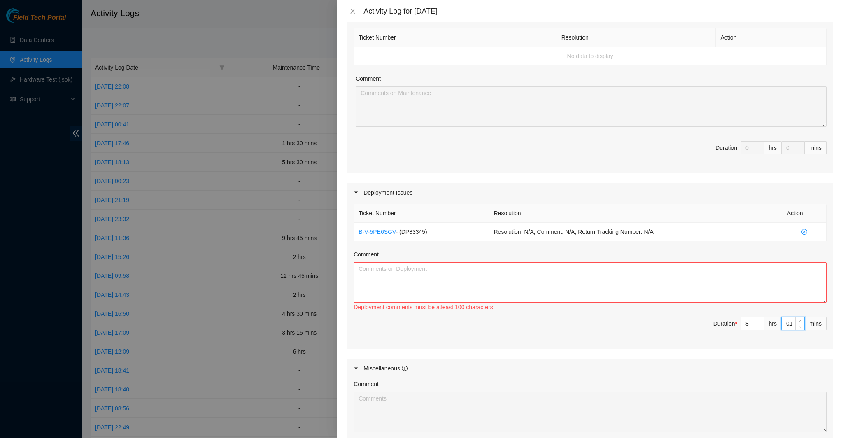
type input "12"
type input "01"
type input "1"
type input "0"
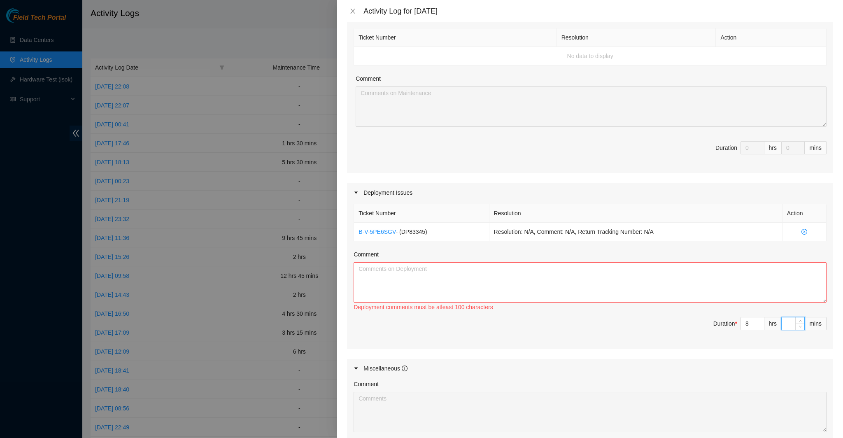
type input "1"
type input "15"
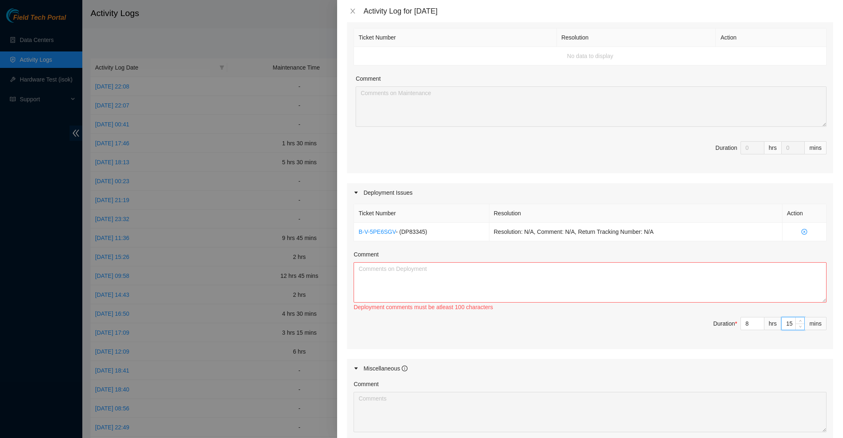
click at [575, 336] on span "Duration * 8 hrs 15 mins" at bounding box center [590, 328] width 473 height 23
click at [501, 292] on textarea "Comment" at bounding box center [590, 282] width 473 height 40
paste textarea "ran and prepped 13 fibers, all fibers labeled, and checked off ran fibers on ss"
click at [428, 268] on textarea "ran and prepped 13 fibers, all fibers labeled, and checked off ran fibers on ss" at bounding box center [590, 282] width 473 height 40
click at [359, 277] on textarea "ran and prepped 13 fibers, all fibers labeled, and checked off ran fibers on ss" at bounding box center [590, 282] width 473 height 40
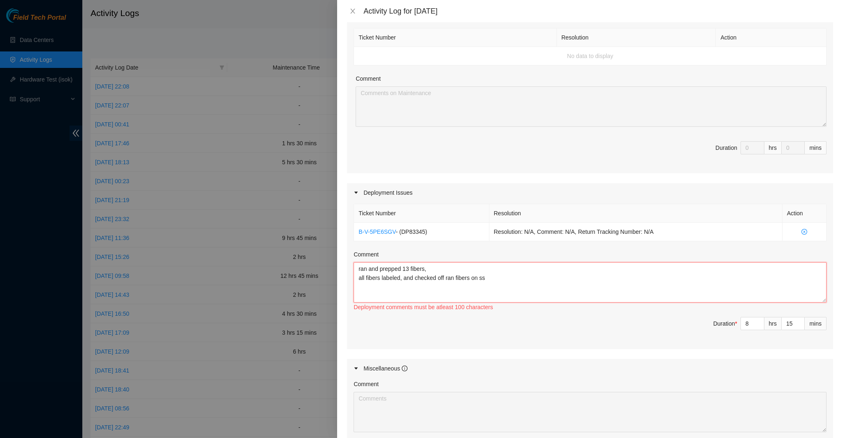
click at [368, 277] on textarea "ran and prepped 13 fibers, all fibers labeled, and checked off ran fibers on ss" at bounding box center [590, 282] width 473 height 40
click at [367, 276] on textarea "ran and prepped 13 fibers, all fibers labeled, and checked off ran fibers on ss" at bounding box center [590, 282] width 473 height 40
drag, startPoint x: 366, startPoint y: 276, endPoint x: 357, endPoint y: 276, distance: 8.6
click at [357, 276] on textarea "ran and prepped 13 fibers, all fibers labeled, and checked off ran fibers on ss" at bounding box center [590, 282] width 473 height 40
click at [423, 278] on textarea "ran and prepped 13 fibers, Ensured all fibers labeled, and checked off ran fibe…" at bounding box center [590, 282] width 473 height 40
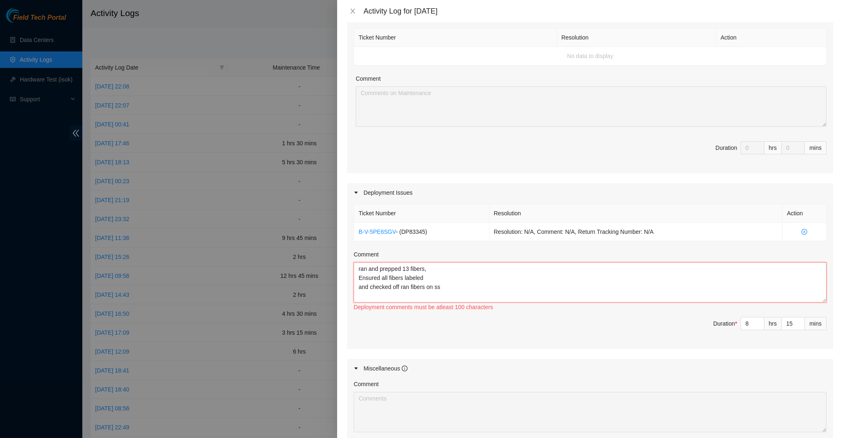
click at [360, 286] on textarea "ran and prepped 13 fibers, Ensured all fibers labeled and checked off ran fiber…" at bounding box center [590, 282] width 473 height 40
click at [362, 268] on textarea "ran and prepped 13 fibers, Ensured all fibers labeled And checked off ran fiber…" at bounding box center [590, 282] width 473 height 40
click at [456, 277] on textarea "Ran and prepped 13 fibers, Ensured all fibers labeled And checked off ran fiber…" at bounding box center [590, 282] width 473 height 40
click at [459, 282] on textarea "Ran and prepped 13 fibers, Ensured all fibers labeled And checked off ran fiber…" at bounding box center [590, 282] width 473 height 40
click at [429, 272] on textarea "Ran and prepped 13 fibers, Ensured all fibers labeled And checked off ran fiber…" at bounding box center [590, 282] width 473 height 40
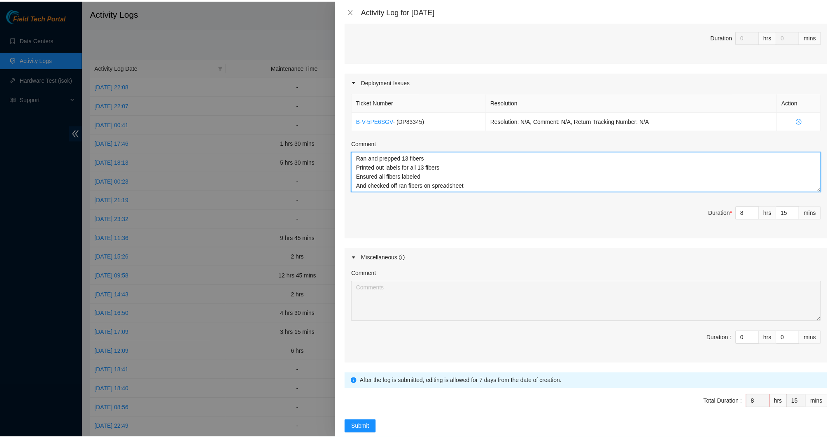
scroll to position [247, 0]
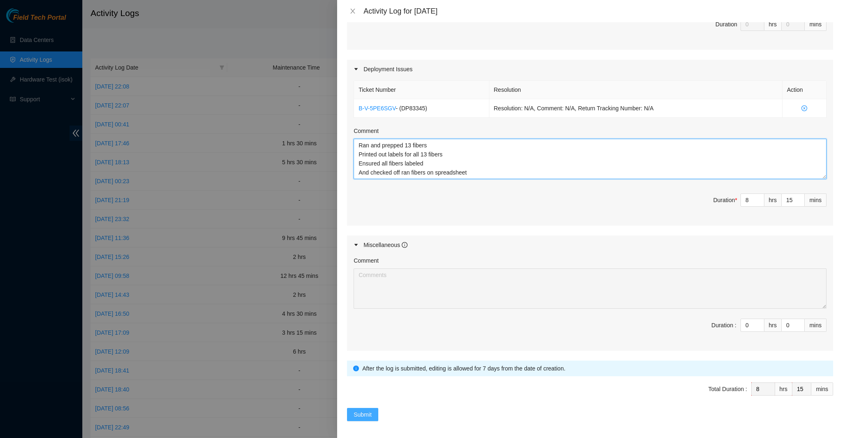
type textarea "Ran and prepped 13 fibers Printed out labels for all 13 fibers Ensured all fibe…"
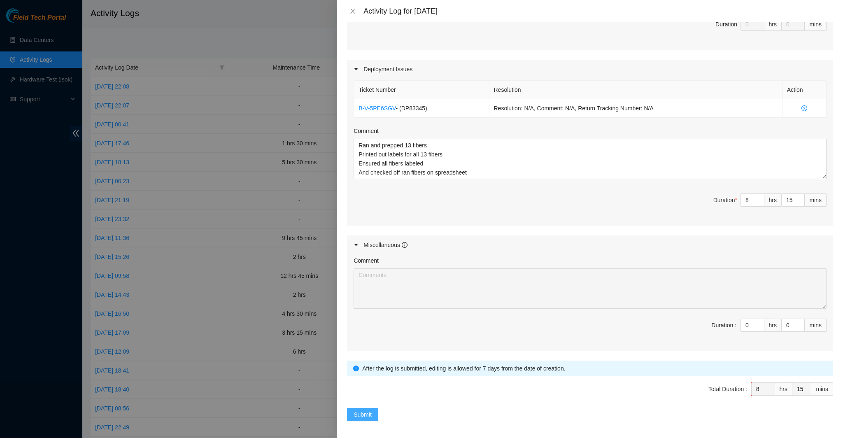
click at [362, 416] on span "Submit" at bounding box center [363, 414] width 18 height 9
